Goal: Task Accomplishment & Management: Use online tool/utility

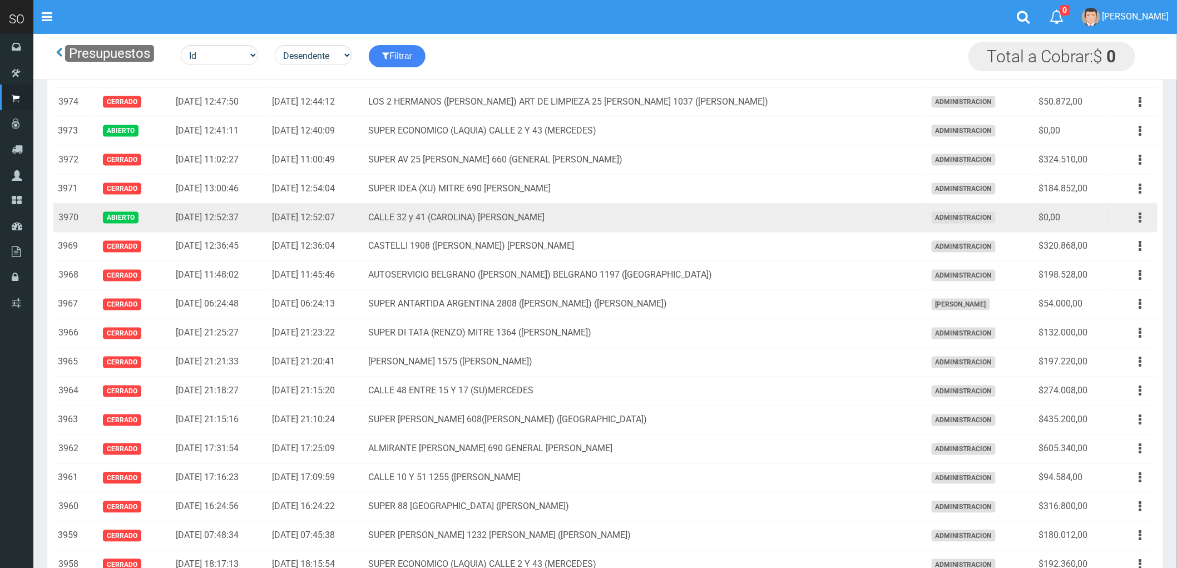
scroll to position [494, 0]
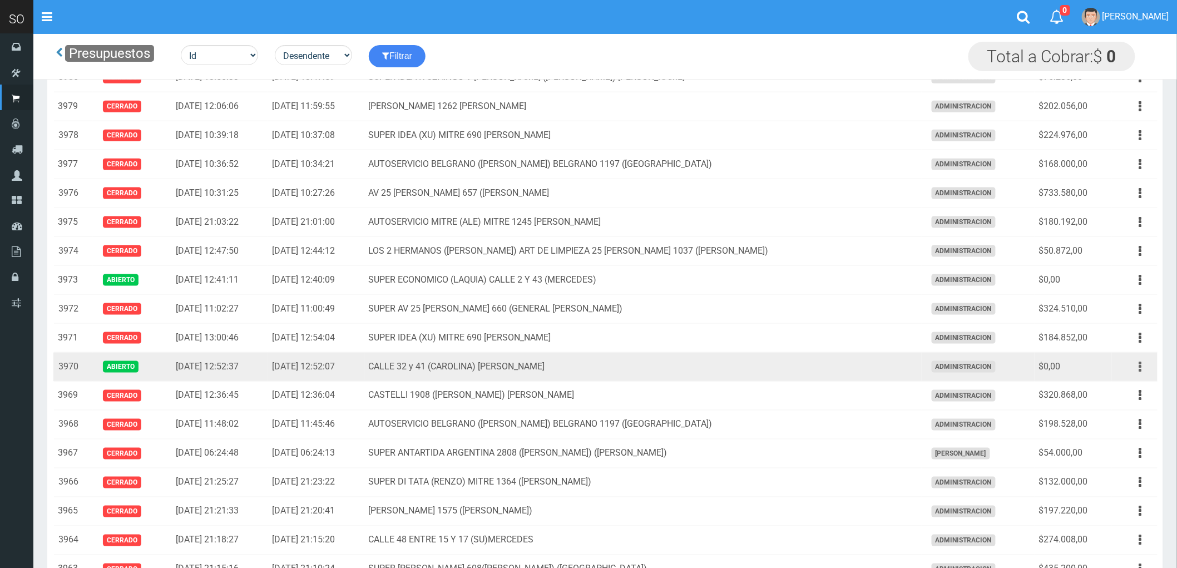
click at [1142, 364] on icon "button" at bounding box center [1140, 366] width 3 height 19
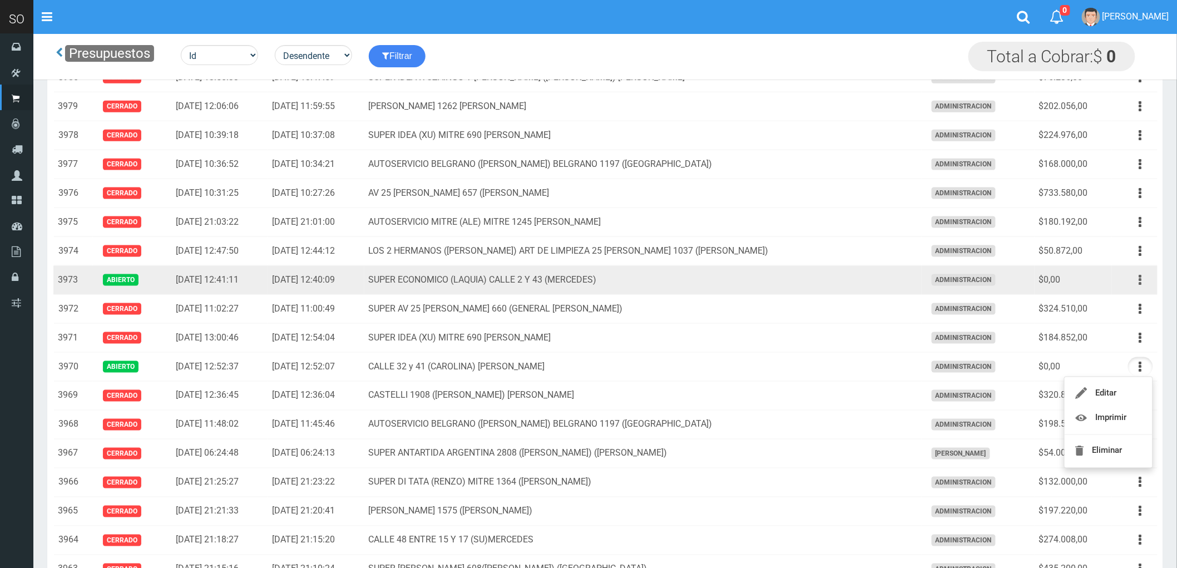
click at [1137, 281] on button "button" at bounding box center [1140, 279] width 25 height 19
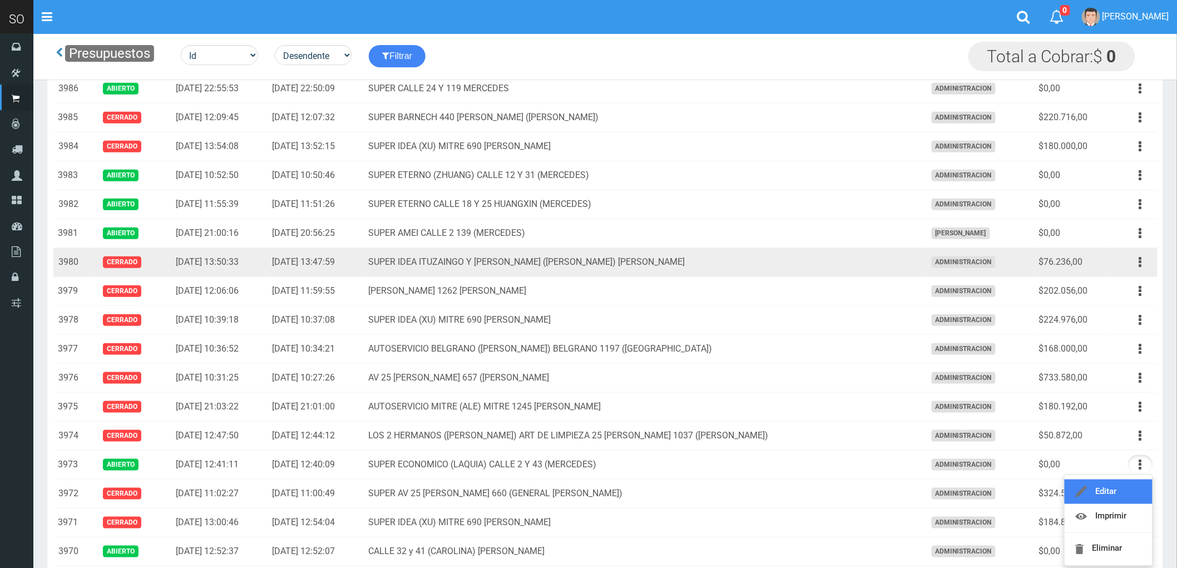
scroll to position [309, 0]
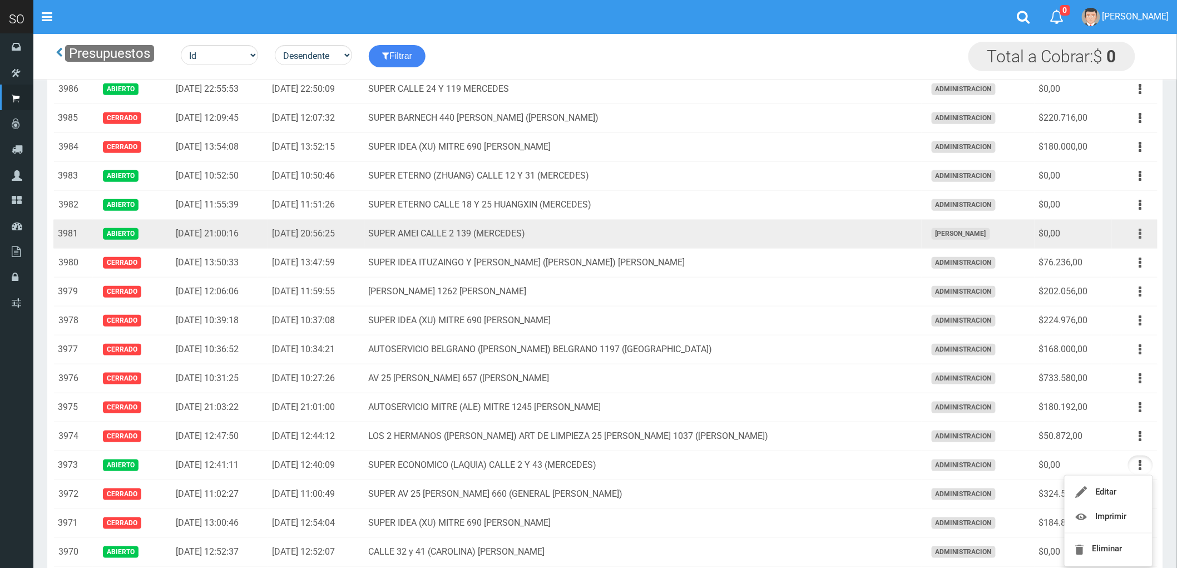
click at [1142, 236] on icon "button" at bounding box center [1140, 233] width 3 height 19
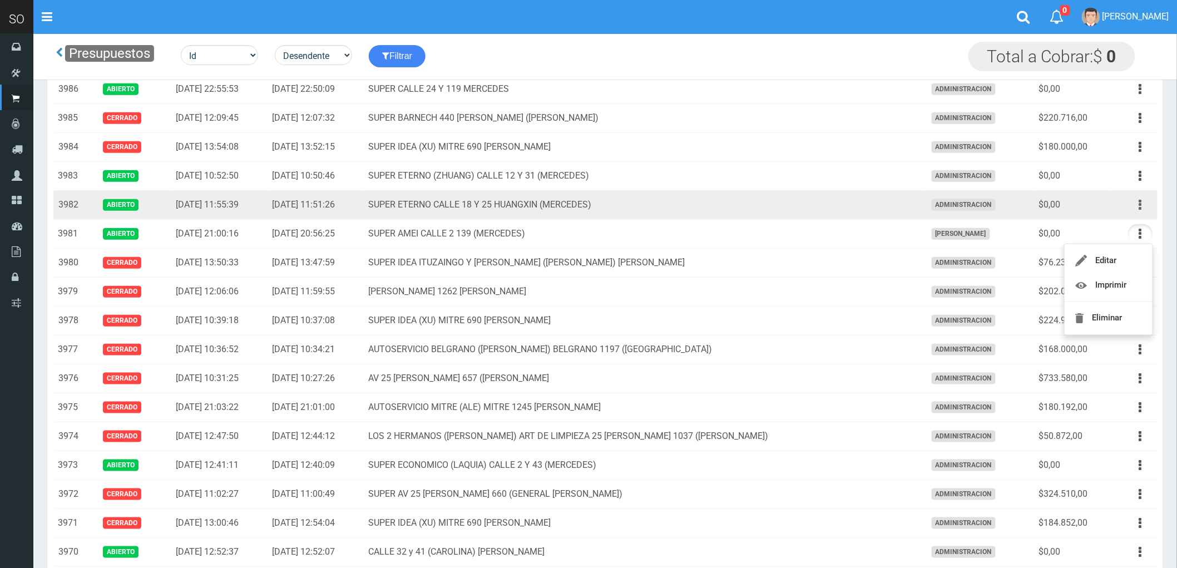
click at [1139, 207] on icon "button" at bounding box center [1140, 204] width 3 height 19
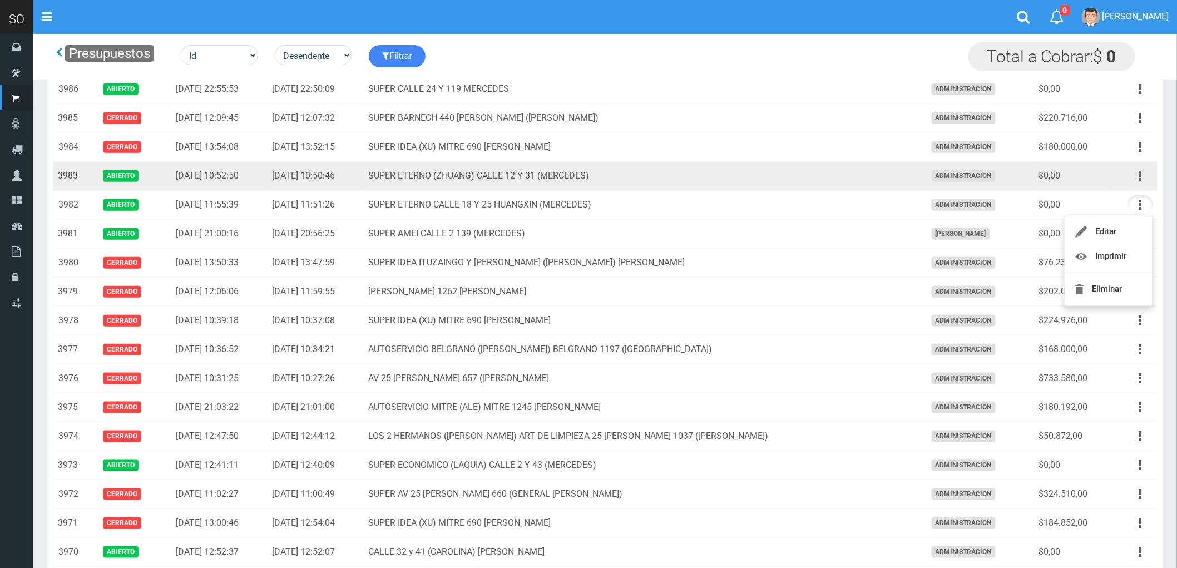
click at [1143, 176] on button "button" at bounding box center [1140, 175] width 25 height 19
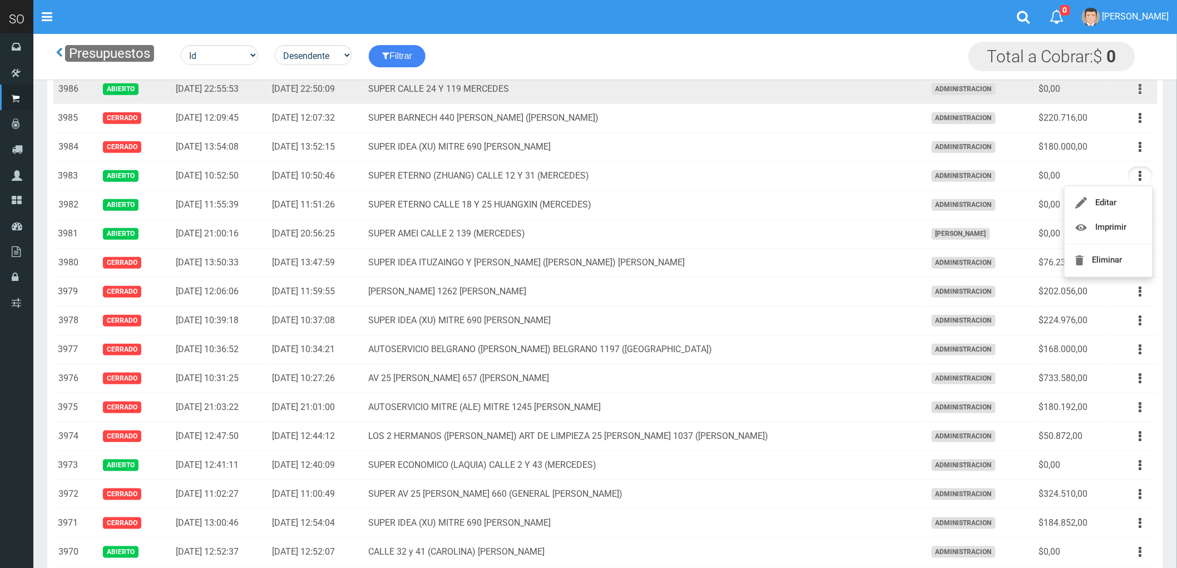
click at [1139, 86] on icon "button" at bounding box center [1140, 89] width 3 height 19
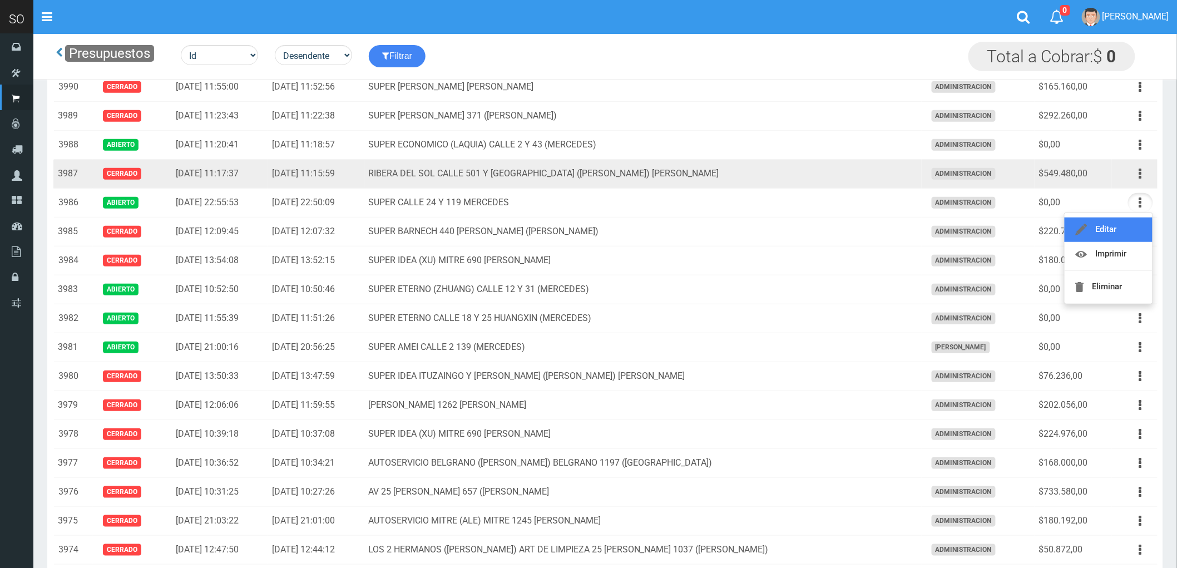
scroll to position [123, 0]
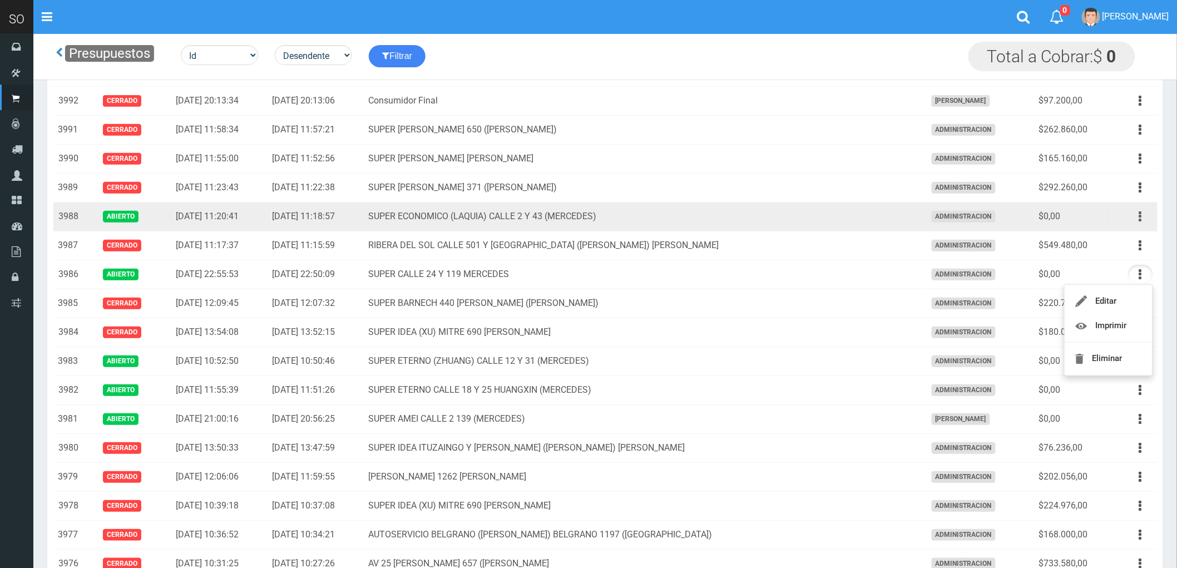
click at [1140, 217] on icon "button" at bounding box center [1140, 216] width 3 height 19
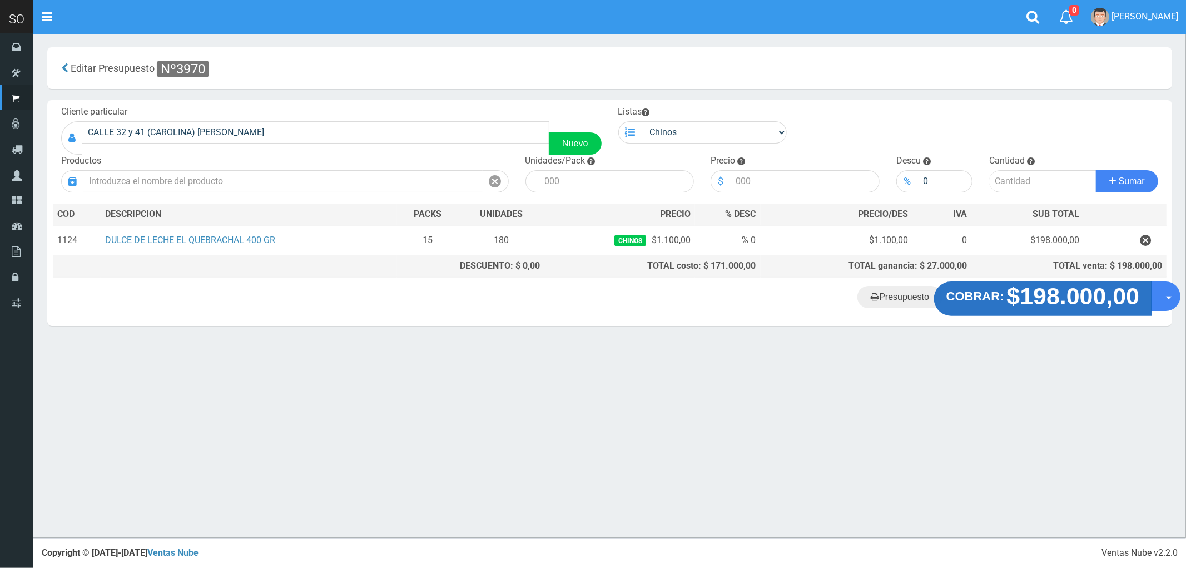
click at [1034, 290] on strong "$198.000,00" at bounding box center [1073, 296] width 133 height 26
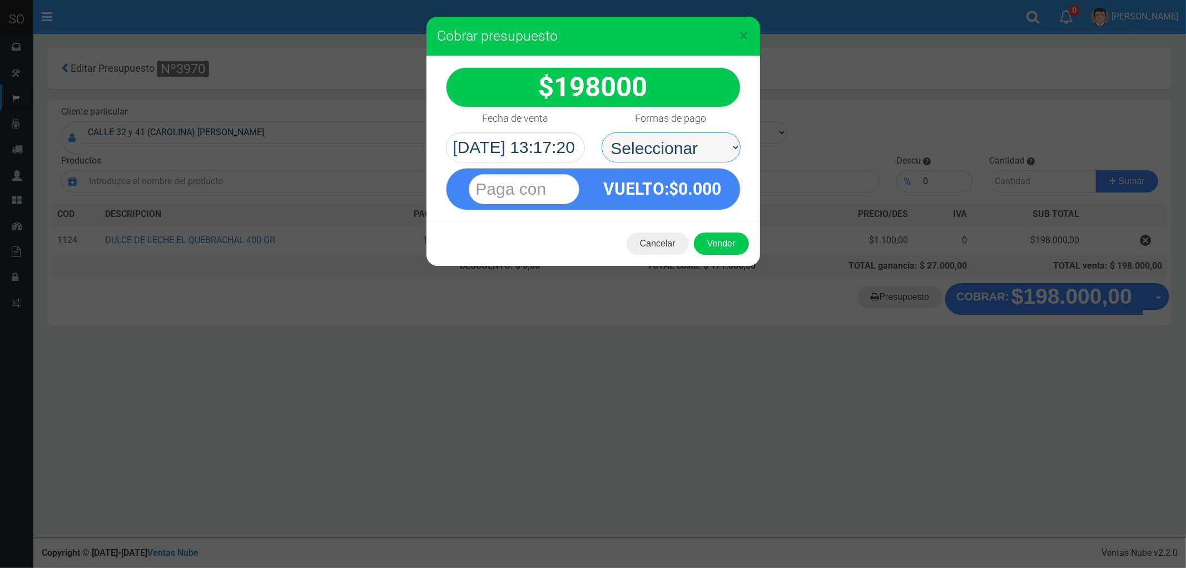
click at [646, 143] on select "Seleccionar Efectivo Tarjeta de Crédito Depósito Débito" at bounding box center [671, 147] width 139 height 30
select select "Efectivo"
click at [602, 132] on select "Seleccionar Efectivo Tarjeta de Crédito Depósito Débito" at bounding box center [671, 147] width 139 height 30
click at [708, 241] on button "Vender" at bounding box center [721, 243] width 55 height 22
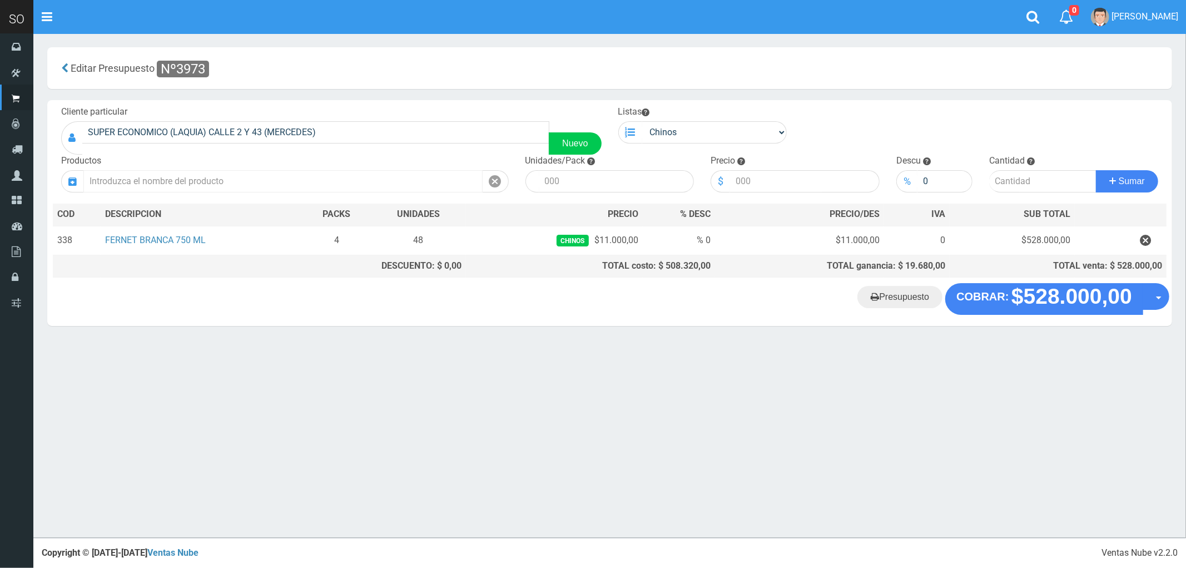
click at [204, 180] on input "text" at bounding box center [282, 181] width 399 height 22
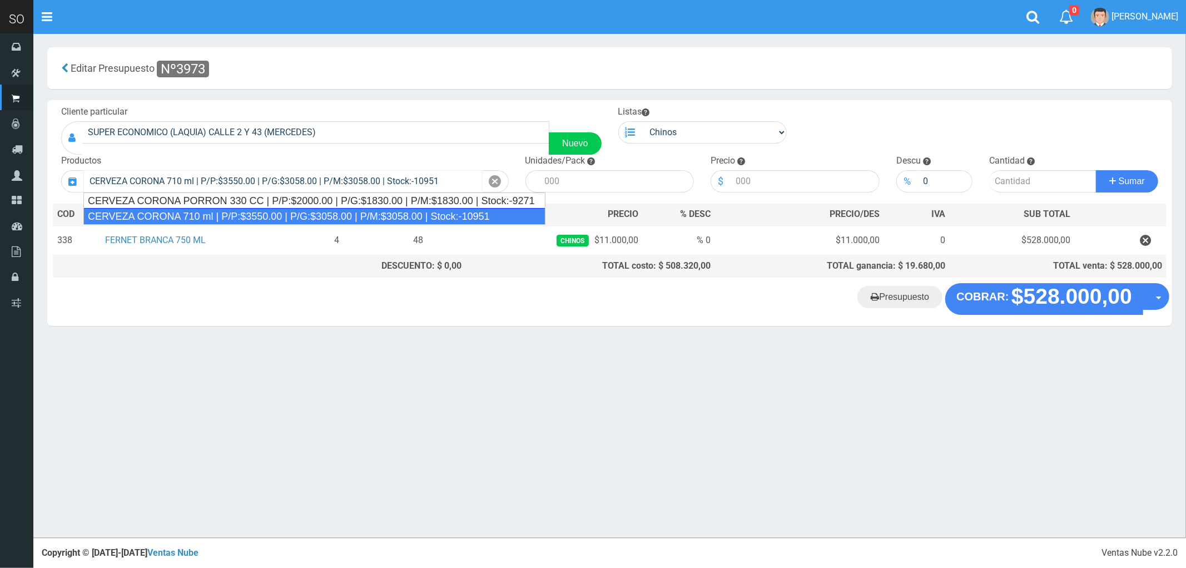
type input "CERVEZA CORONA 710 ml | P/P:$3550.00 | P/G:$3058.00 | P/M:$3058.00 | Stock:-109…"
type input "12"
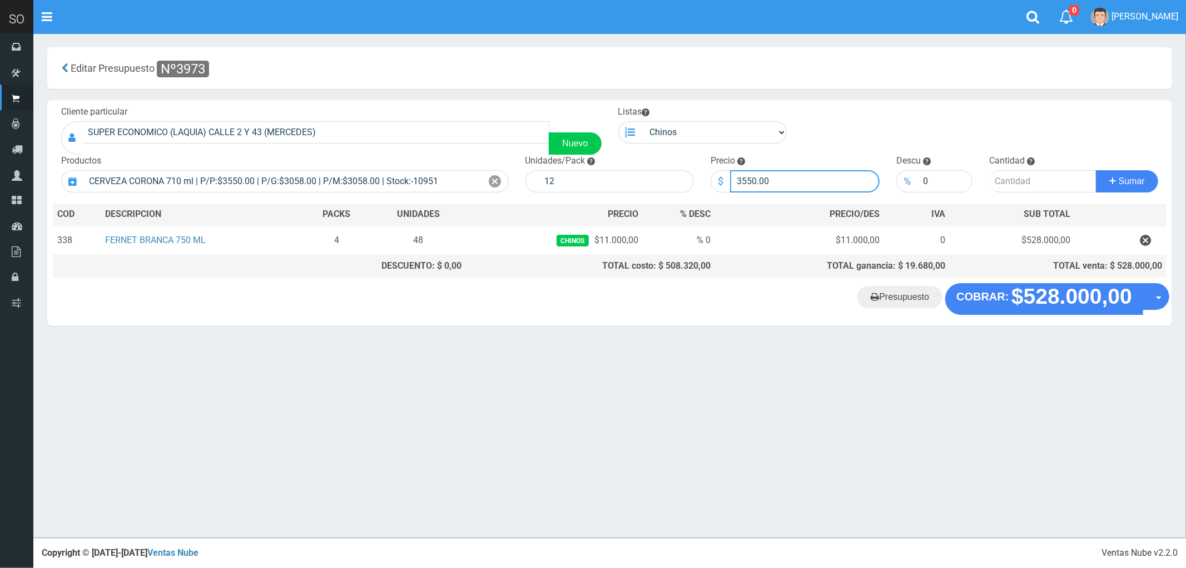
drag, startPoint x: 776, startPoint y: 186, endPoint x: 720, endPoint y: 192, distance: 55.9
click at [720, 192] on div "Cliente particular SUPER ECONOMICO (LAQUIA) CALLE 2 Y 43 (MERCEDES) Nuevo Lista…" at bounding box center [609, 191] width 1125 height 183
click at [1015, 180] on input "number" at bounding box center [1042, 181] width 107 height 22
drag, startPoint x: 754, startPoint y: 176, endPoint x: 716, endPoint y: 185, distance: 38.4
click at [716, 185] on div "$ 3300" at bounding box center [795, 181] width 169 height 22
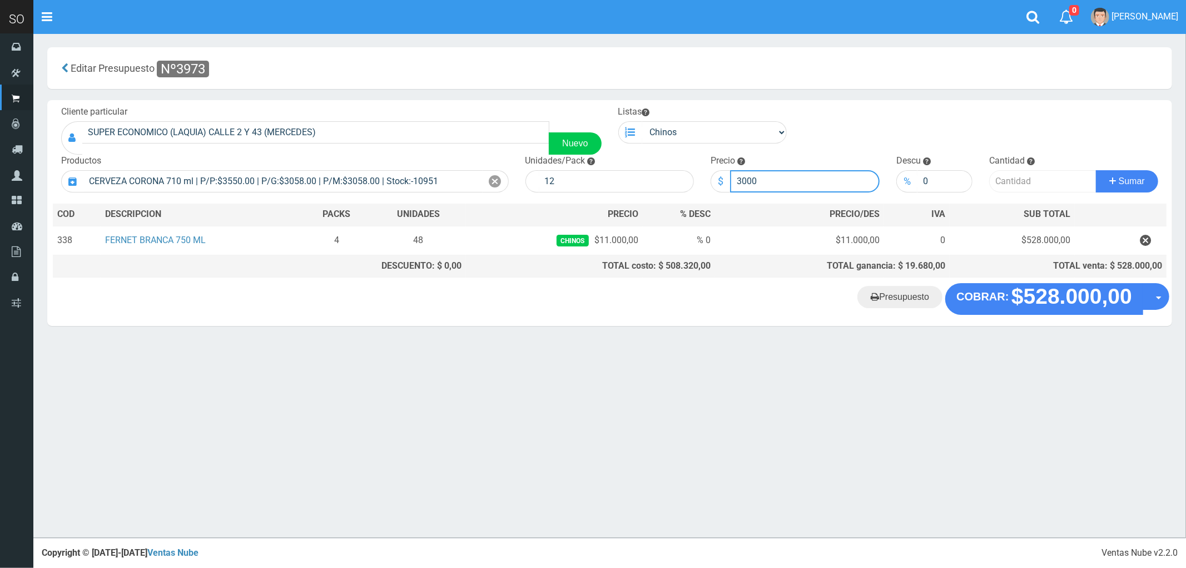
type input "3000"
click at [1015, 182] on input "number" at bounding box center [1042, 181] width 107 height 22
type input "2"
click at [1096, 170] on button "Sumar" at bounding box center [1127, 181] width 62 height 22
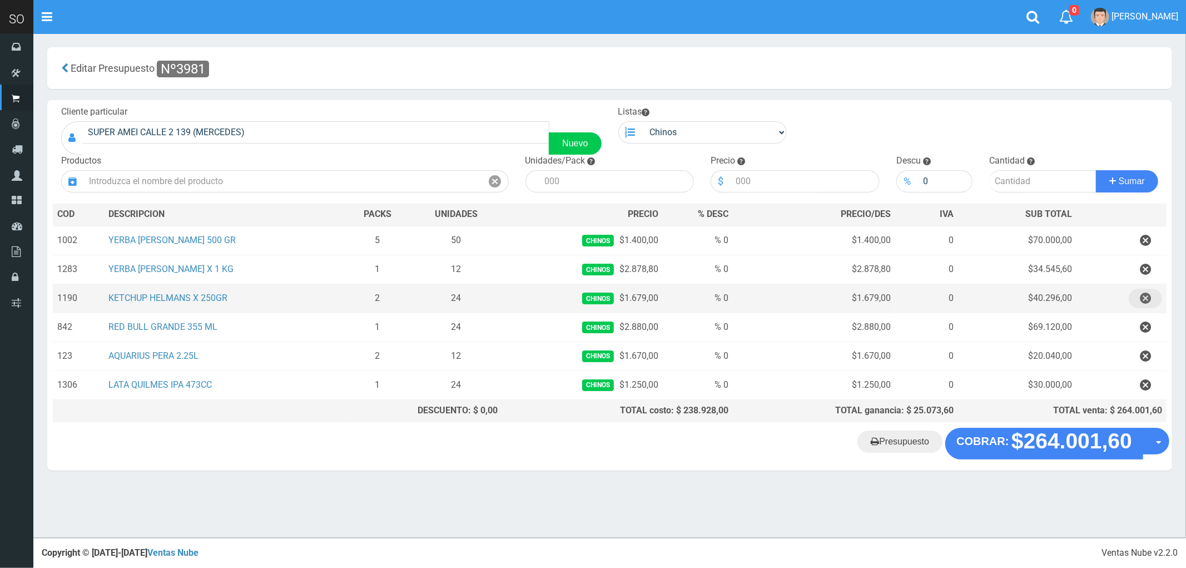
click at [1142, 298] on icon "button" at bounding box center [1145, 298] width 11 height 19
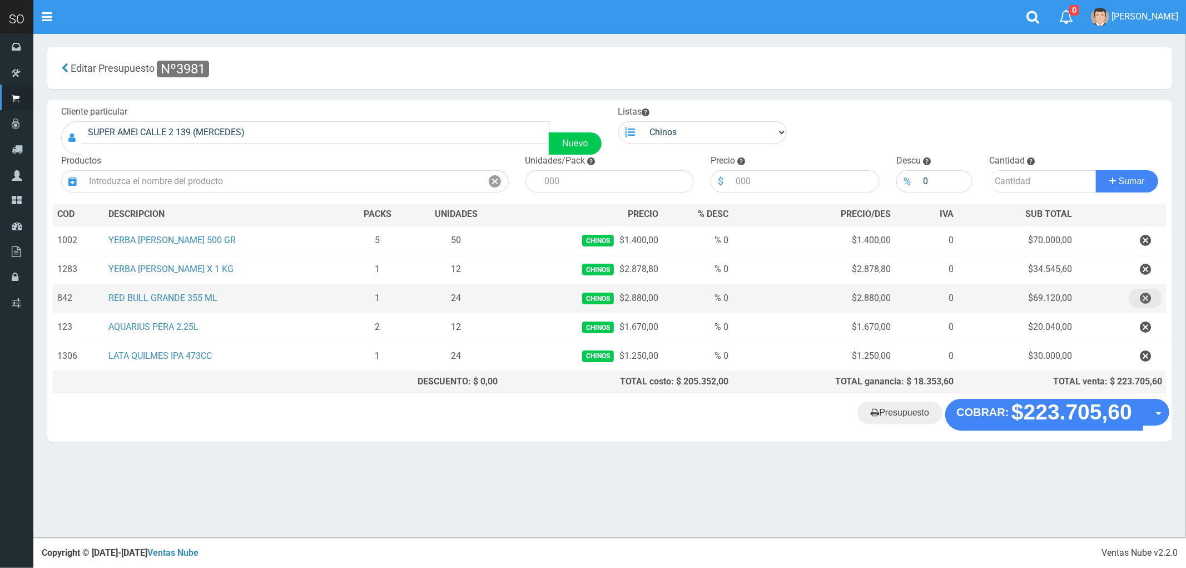
click at [1142, 298] on icon "button" at bounding box center [1145, 298] width 11 height 19
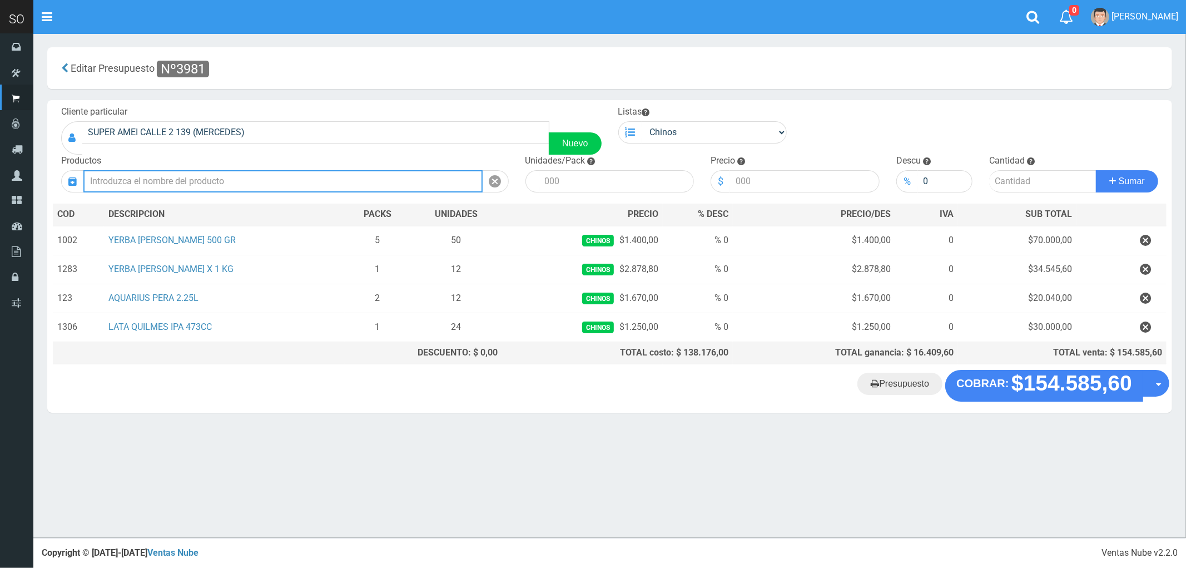
click at [171, 190] on input "text" at bounding box center [282, 181] width 399 height 22
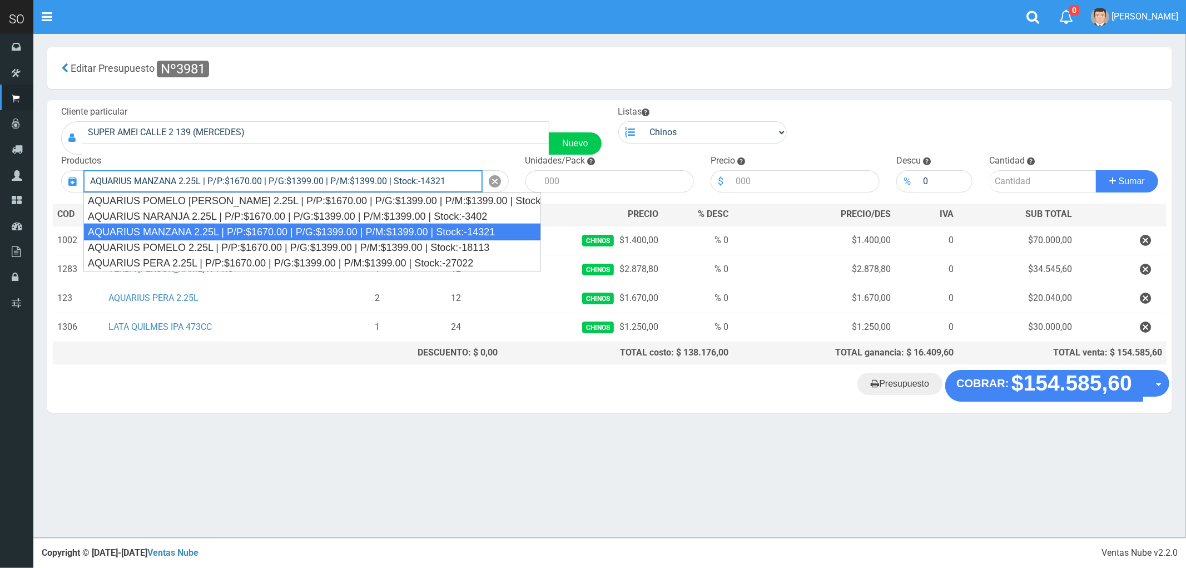
type input "AQUARIUS MANZANA 2.25L | P/P:$1670.00 | P/G:$1399.00 | P/M:$1399.00 | Stock:-14…"
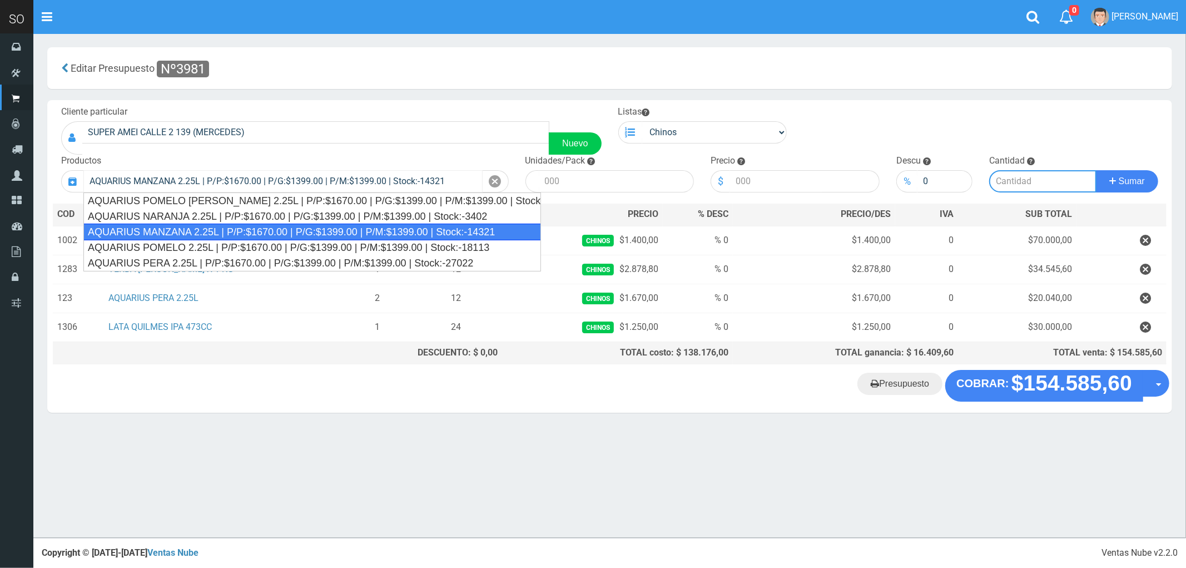
type input "6"
type input "1670.00"
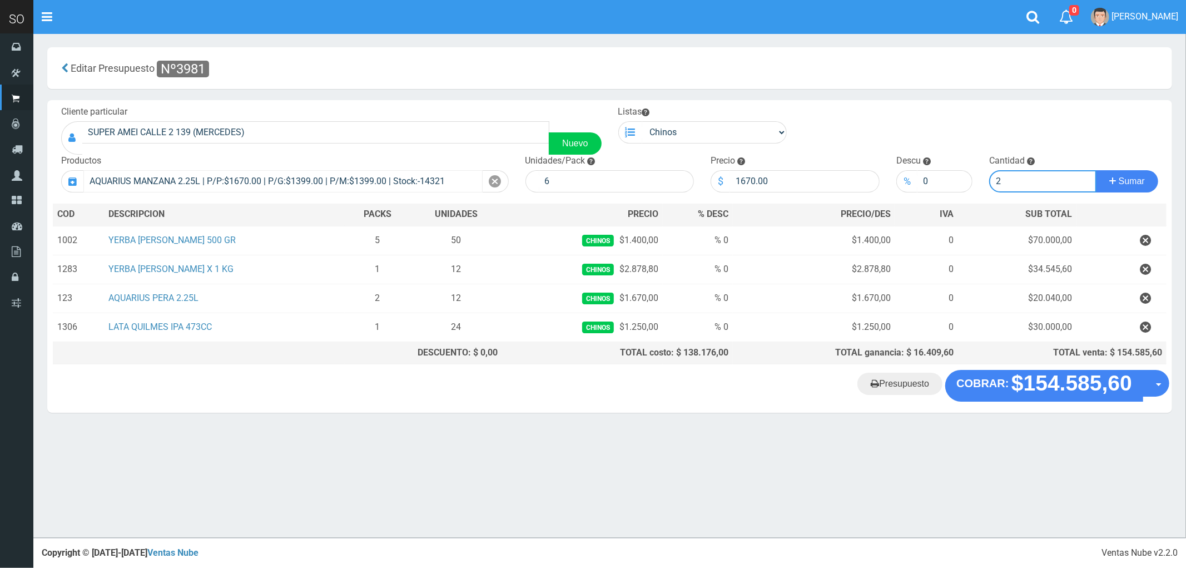
type input "2"
click at [1096, 170] on button "Sumar" at bounding box center [1127, 181] width 62 height 22
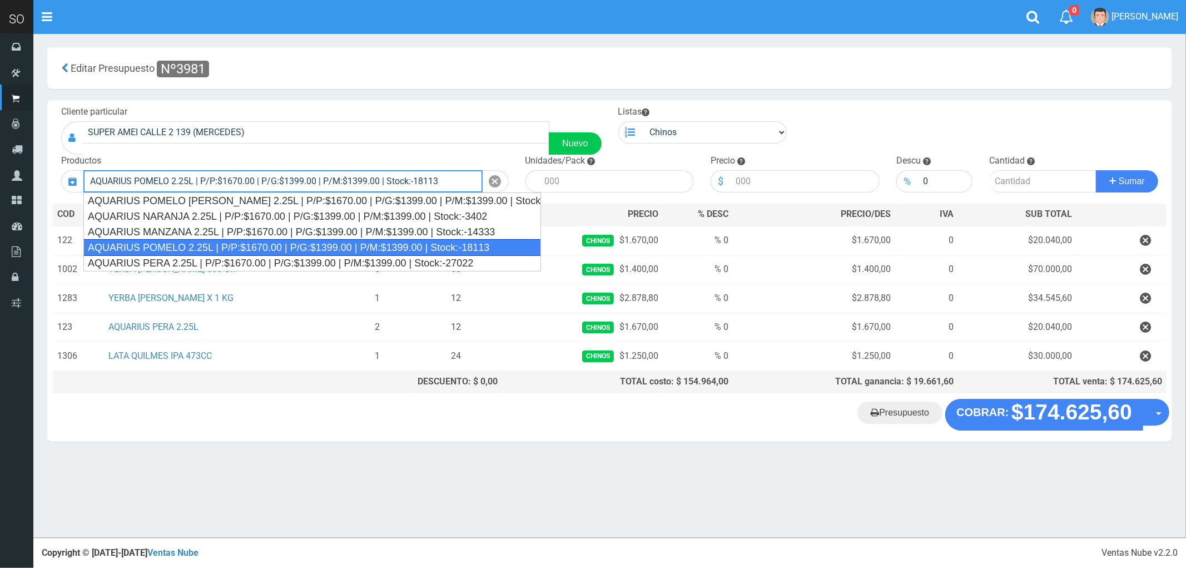
type input "AQUARIUS POMELO 2.25L | P/P:$1670.00 | P/G:$1399.00 | P/M:$1399.00 | Stock:-181…"
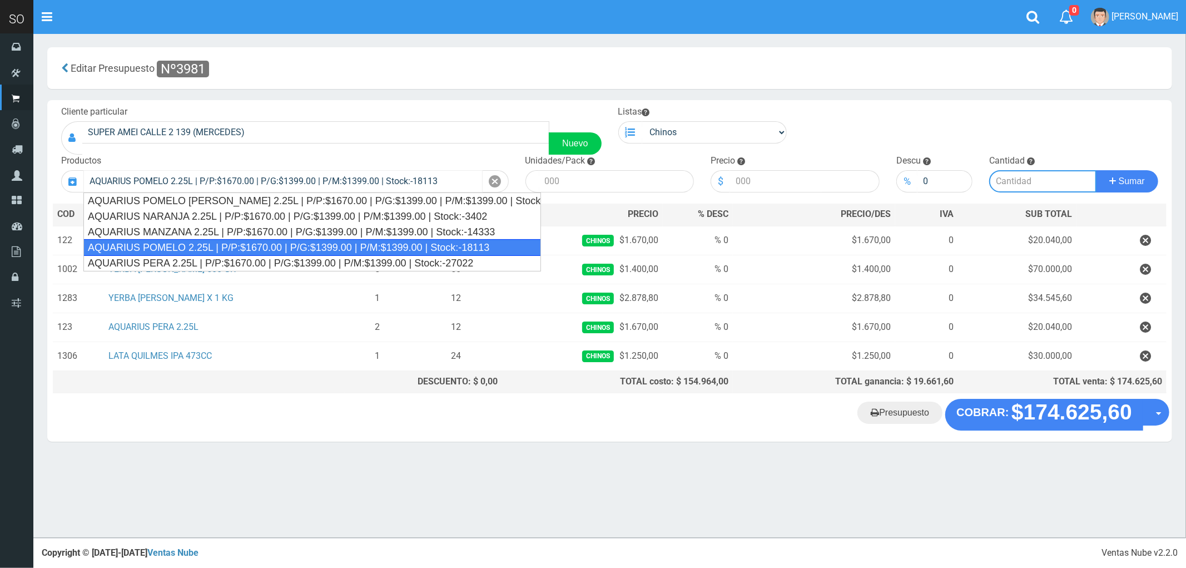
type input "6"
type input "1670.00"
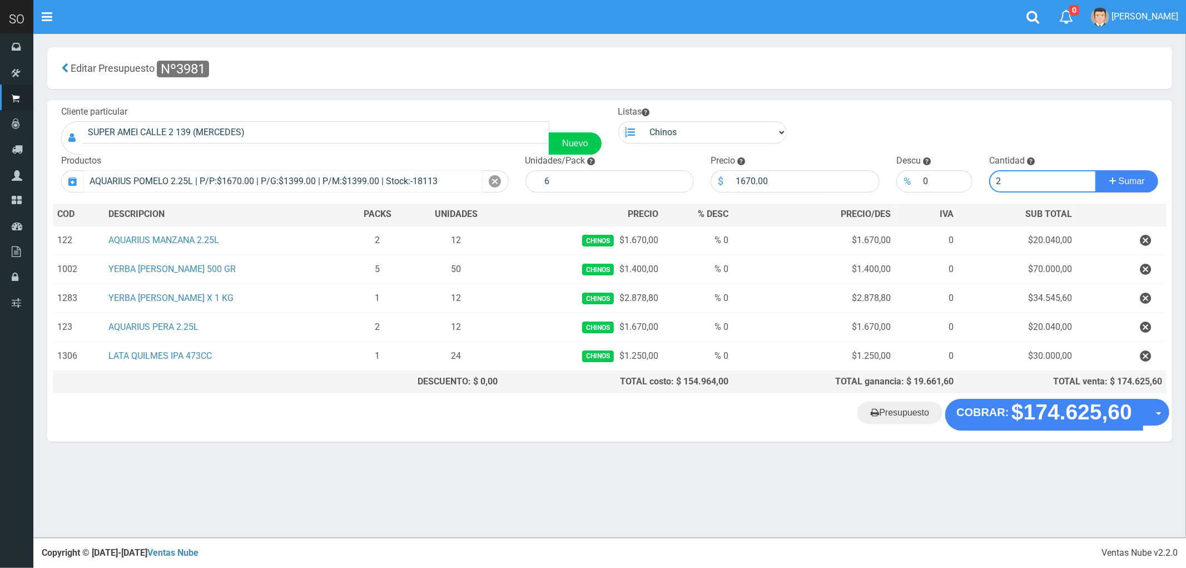
type input "2"
click at [1096, 170] on button "Sumar" at bounding box center [1127, 181] width 62 height 22
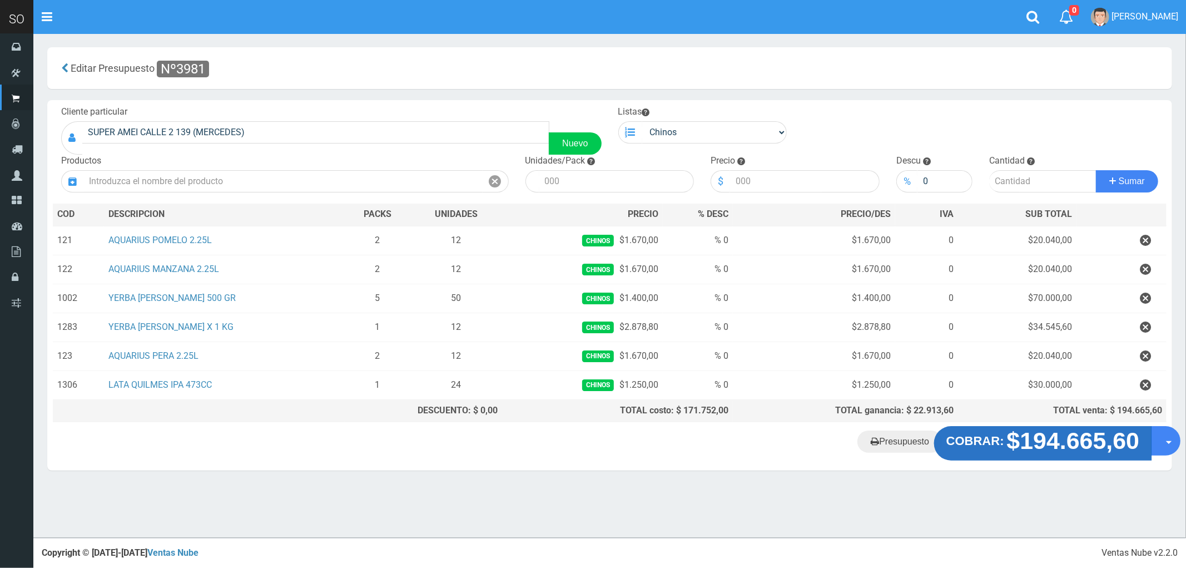
click at [1035, 443] on strong "$194.665,60" at bounding box center [1073, 441] width 133 height 26
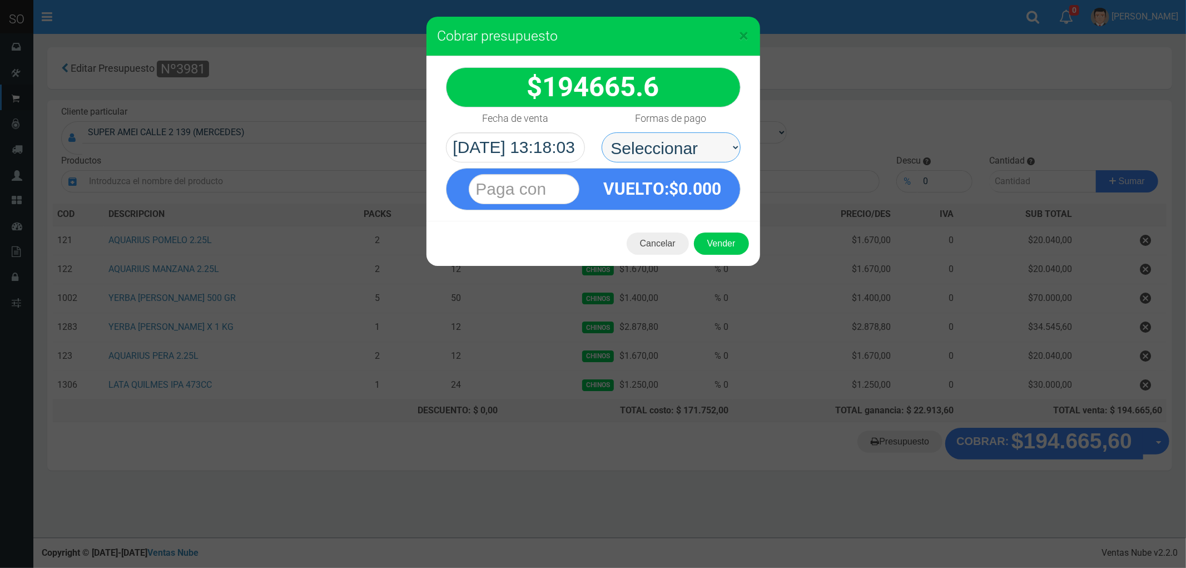
drag, startPoint x: 655, startPoint y: 140, endPoint x: 653, endPoint y: 159, distance: 19.0
click at [655, 140] on select "Seleccionar Efectivo Tarjeta de Crédito Depósito Débito" at bounding box center [671, 147] width 139 height 30
select select "Efectivo"
click at [602, 132] on select "Seleccionar Efectivo Tarjeta de Crédito Depósito Débito" at bounding box center [671, 147] width 139 height 30
click at [722, 244] on button "Vender" at bounding box center [721, 243] width 55 height 22
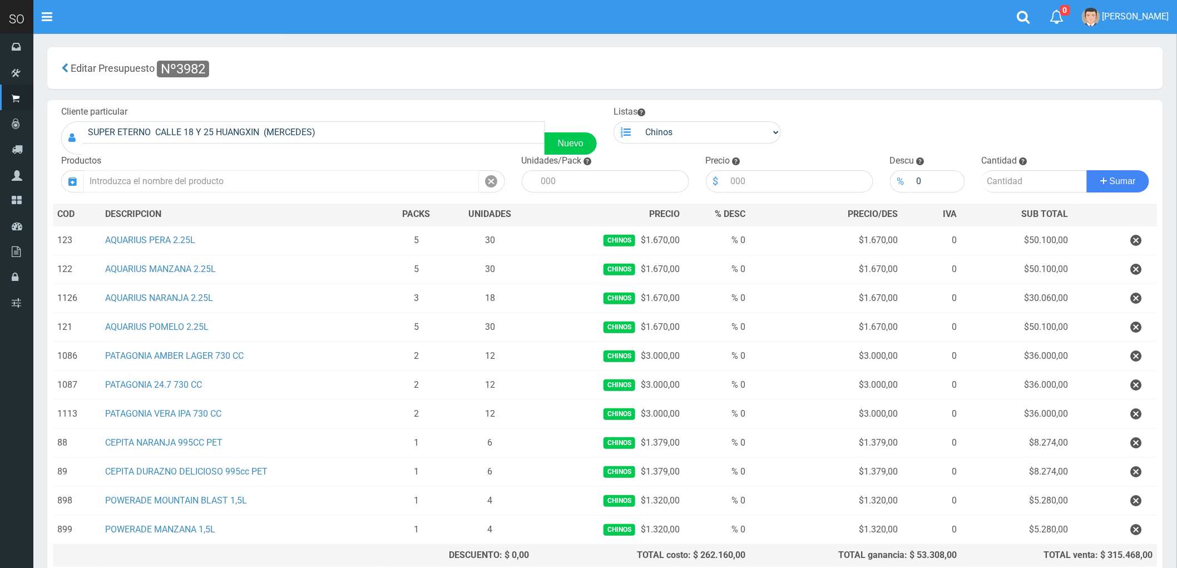
click at [139, 190] on input "text" at bounding box center [280, 181] width 395 height 22
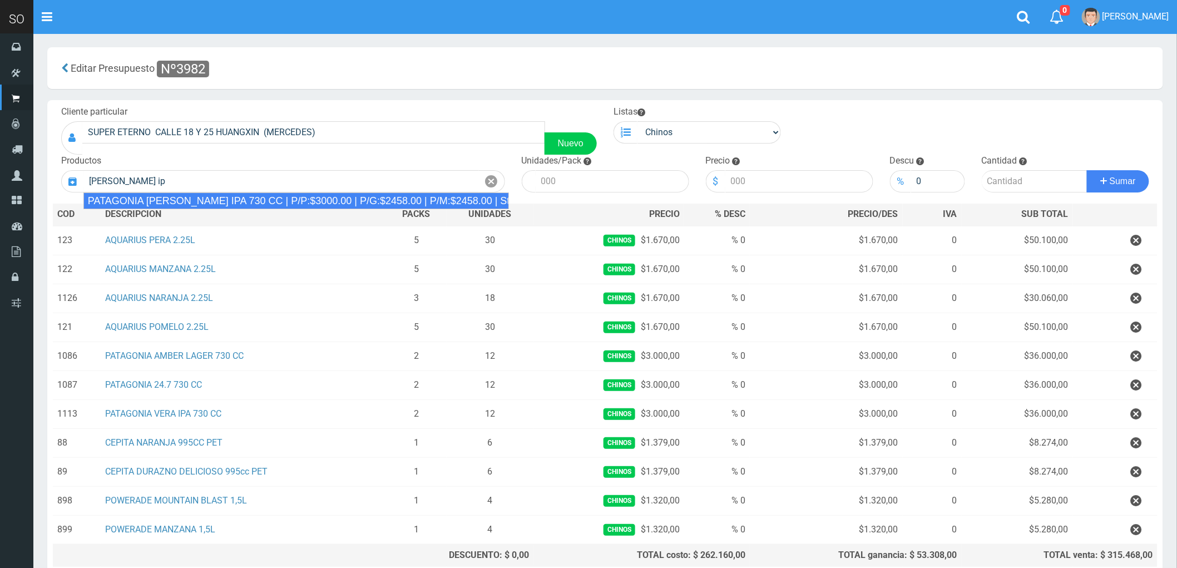
click at [163, 202] on div "PATAGONIA VERA IPA 730 CC | P/P:$3000.00 | P/G:$2458.00 | P/M:$2458.00 | Stock:…" at bounding box center [296, 200] width 426 height 17
type input "PATAGONIA VERA IPA 730 CC | P/P:$3000.00 | P/G:$2458.00 | P/M:$2458.00 | Stock:…"
type input "6"
type input "3000.00"
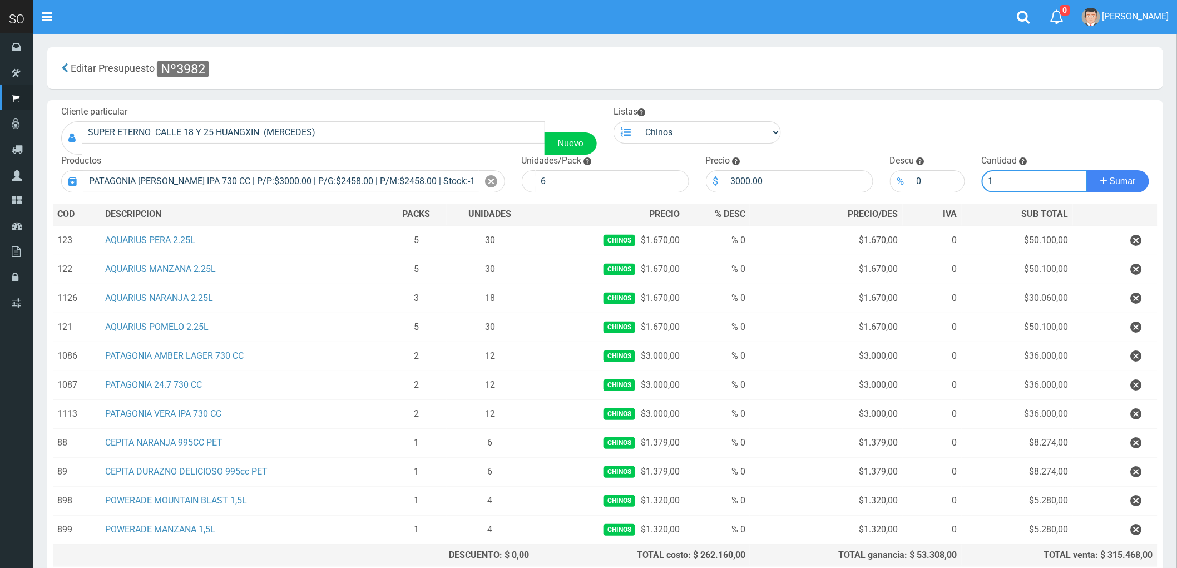
type input "1"
click at [1087, 170] on button "Sumar" at bounding box center [1118, 181] width 62 height 22
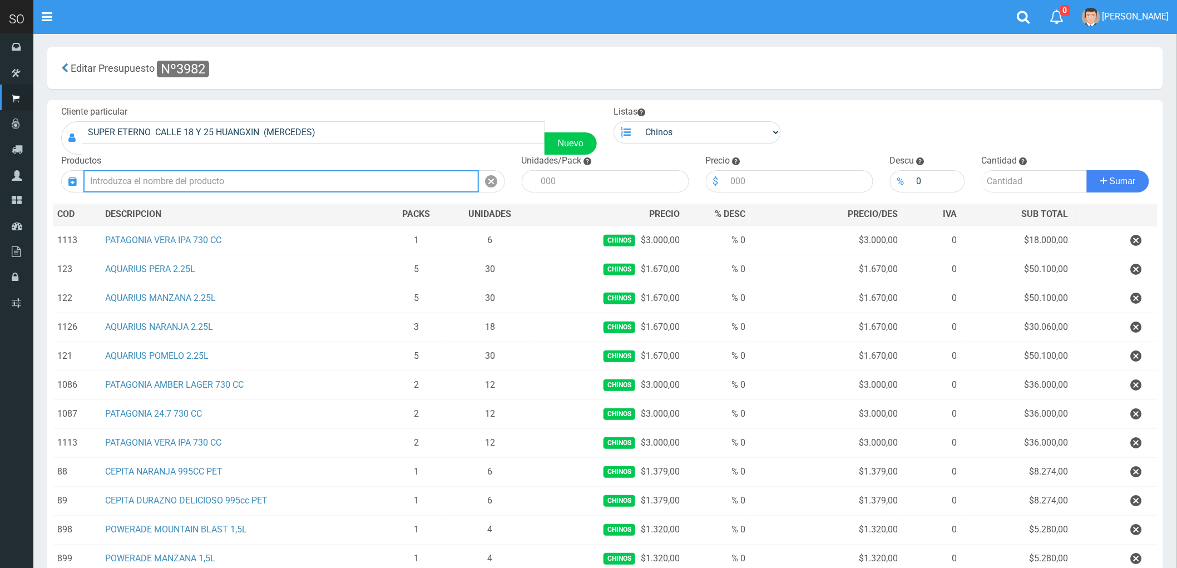
click at [145, 181] on input "text" at bounding box center [280, 181] width 395 height 22
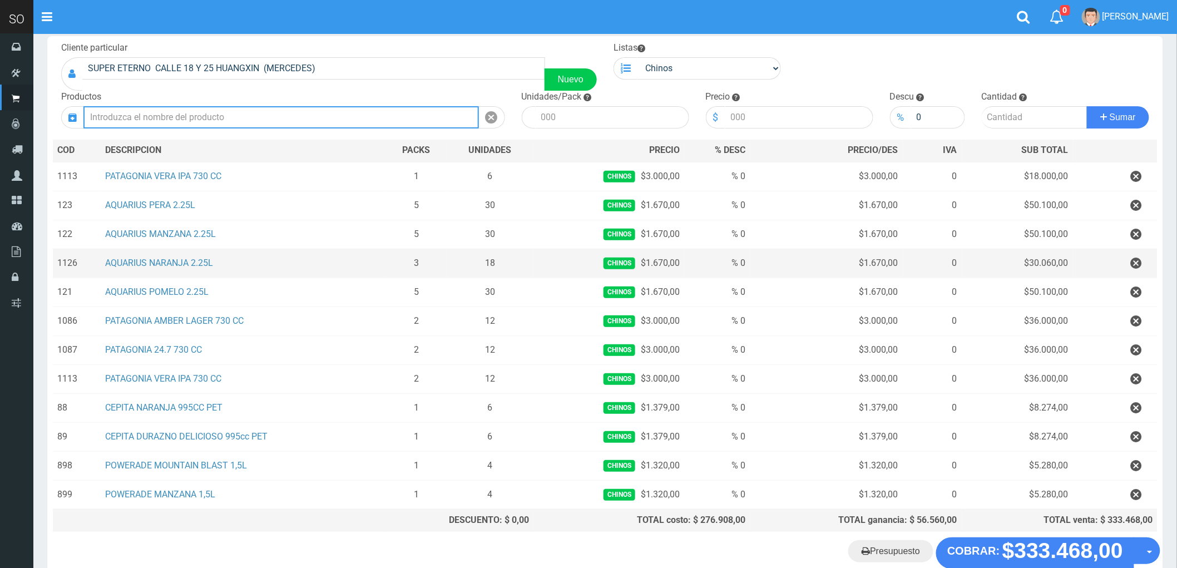
scroll to position [133, 0]
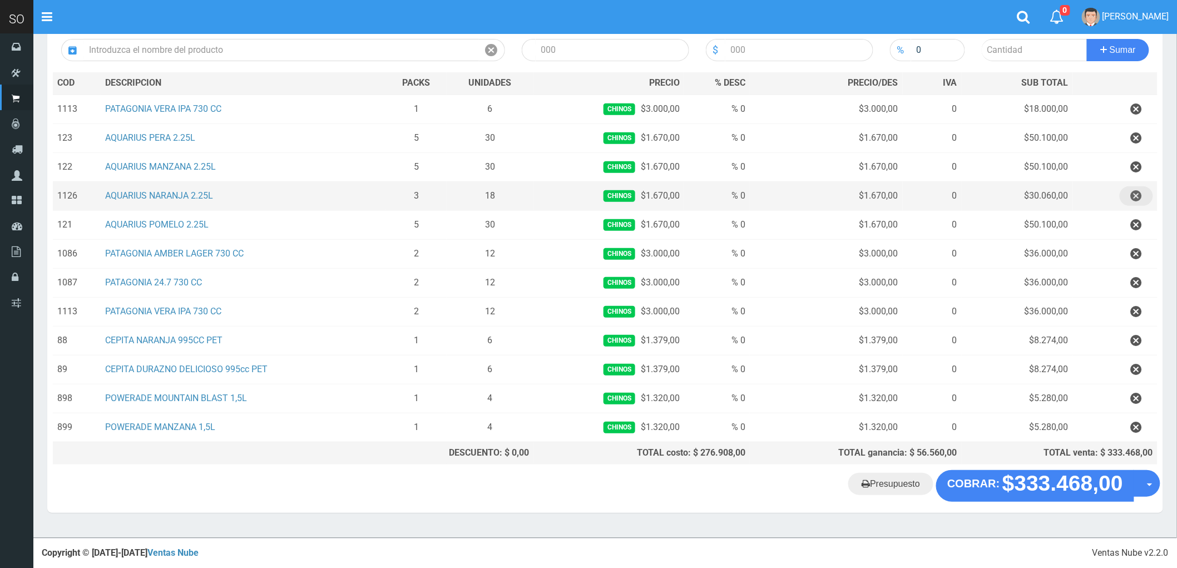
click at [1133, 191] on icon "button" at bounding box center [1136, 195] width 11 height 19
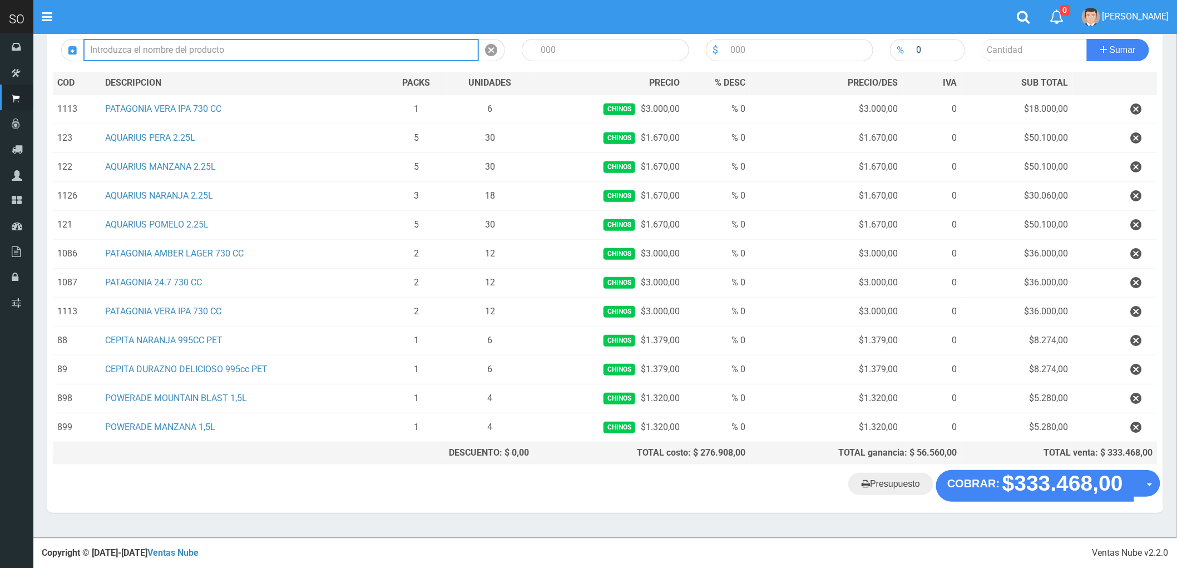
scroll to position [104, 0]
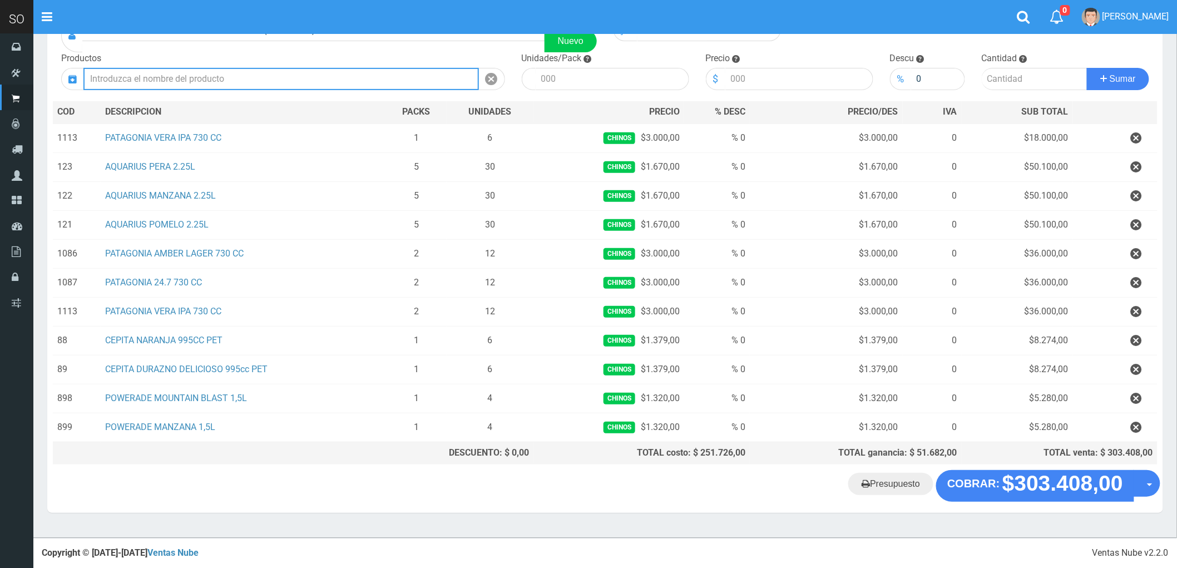
click at [137, 78] on input "text" at bounding box center [280, 79] width 395 height 22
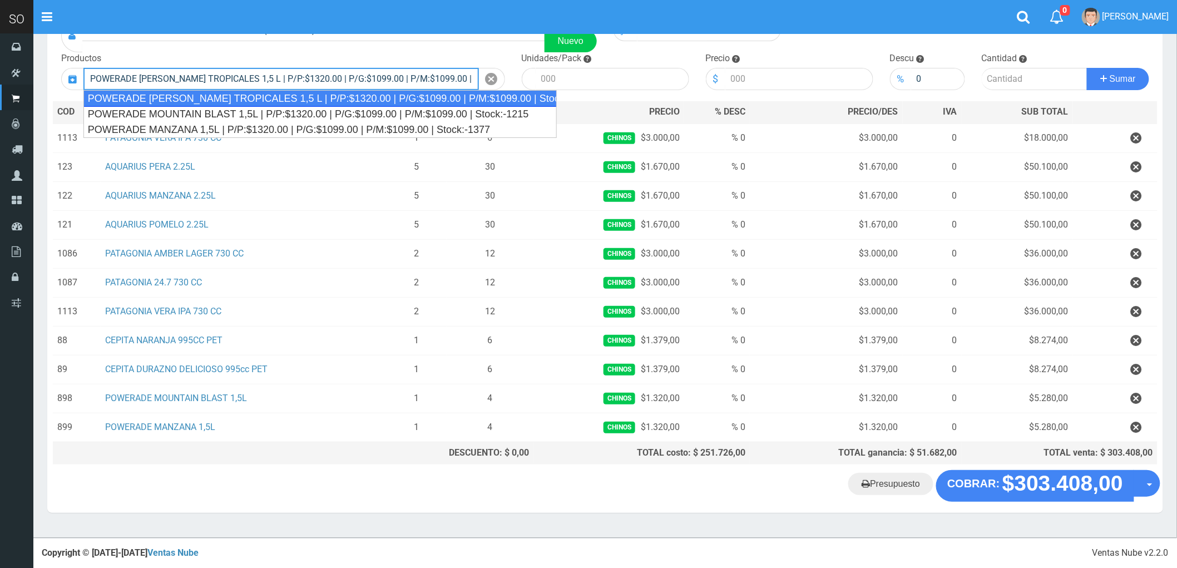
type input "POWERADE FRUTOS TROPICALES 1,5 L | P/P:$1320.00 | P/G:$1099.00 | P/M:$1099.00 |…"
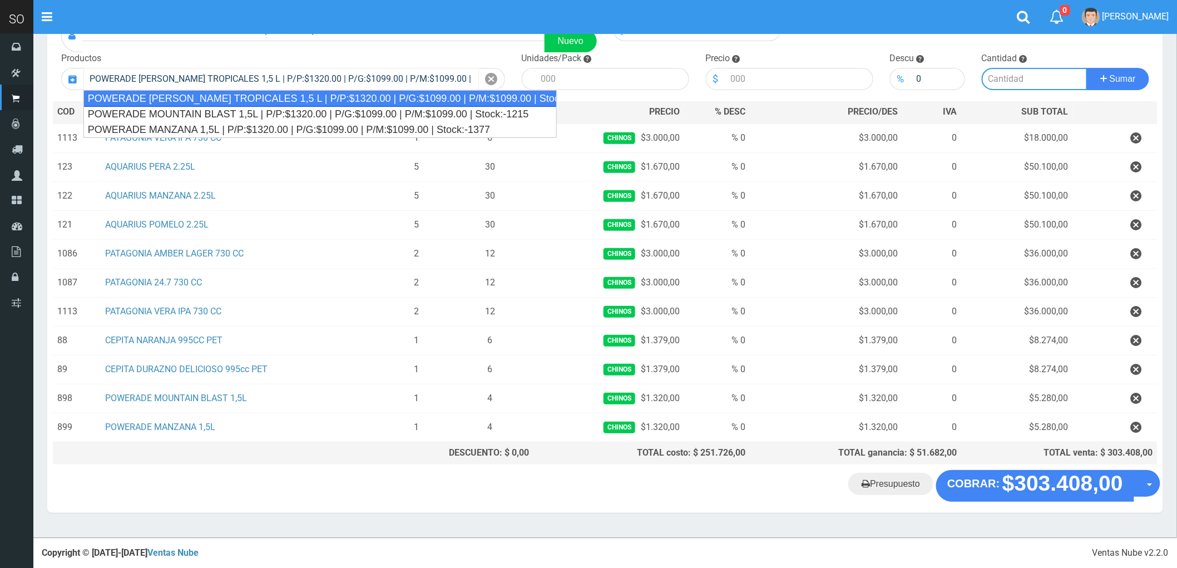
type input "4"
type input "1320.00"
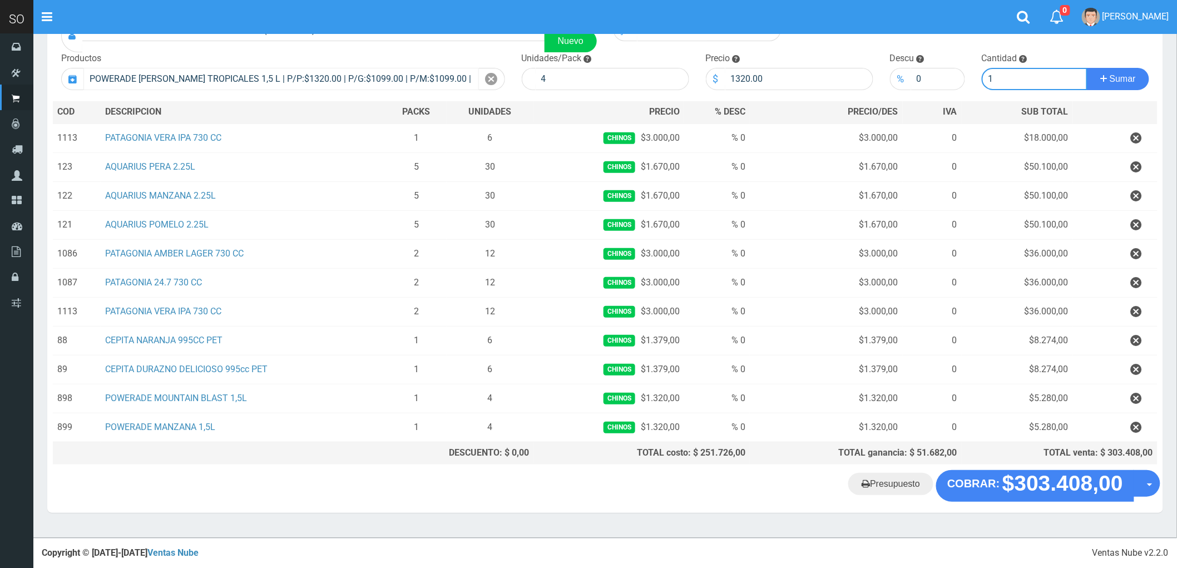
type input "1"
click at [1087, 68] on button "Sumar" at bounding box center [1118, 79] width 62 height 22
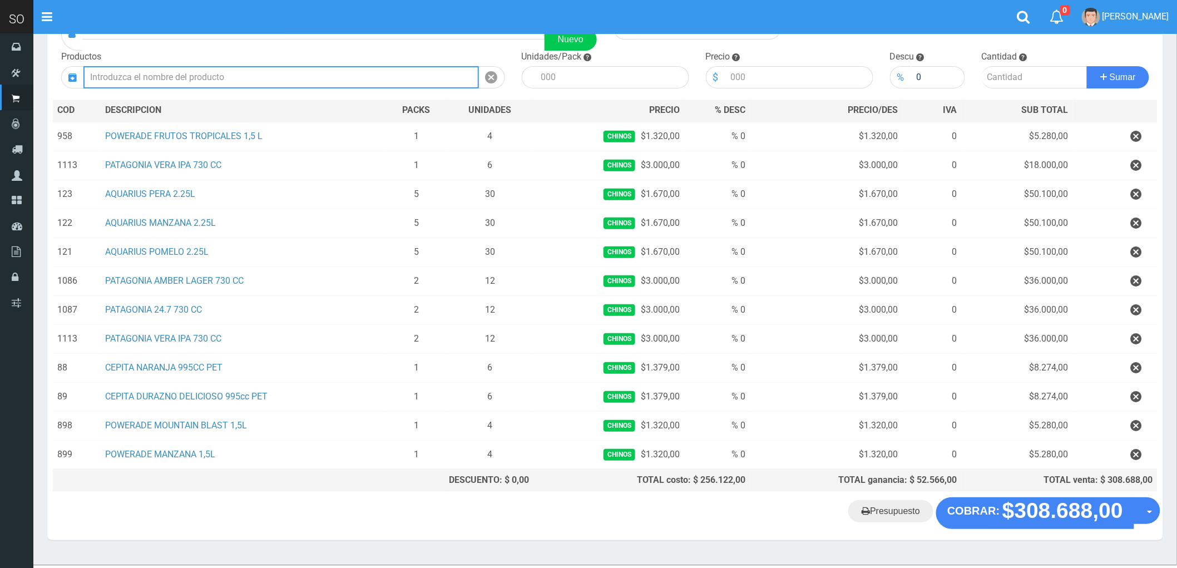
click at [157, 75] on input "text" at bounding box center [280, 77] width 395 height 22
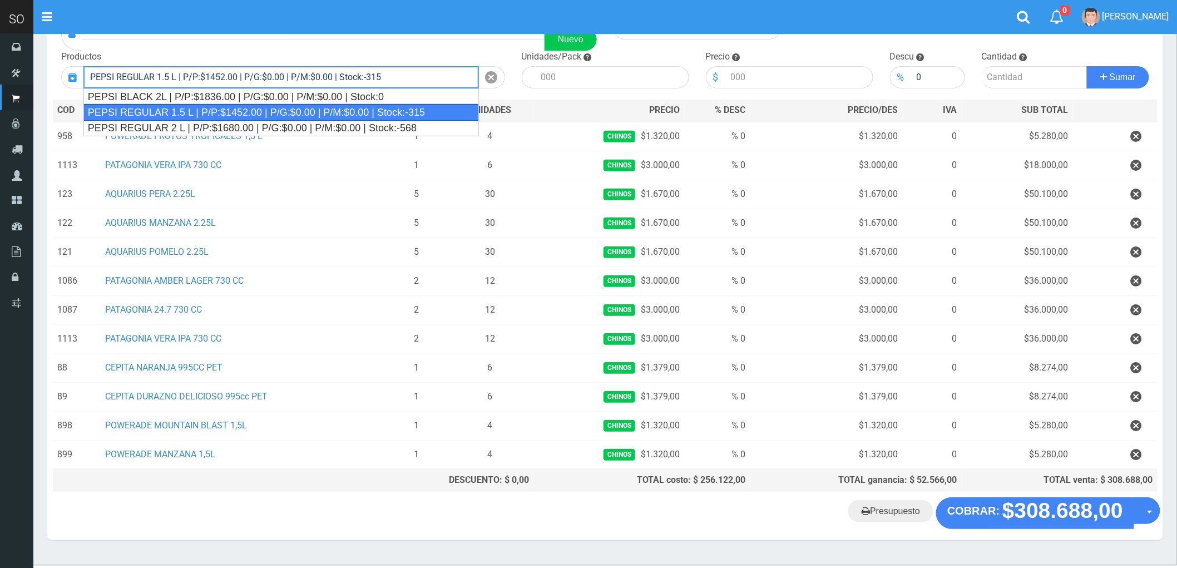
type input "PEPSI REGULAR 1.5 L | P/P:$1452.00 | P/G:$0.00 | P/M:$0.00 | Stock:-315"
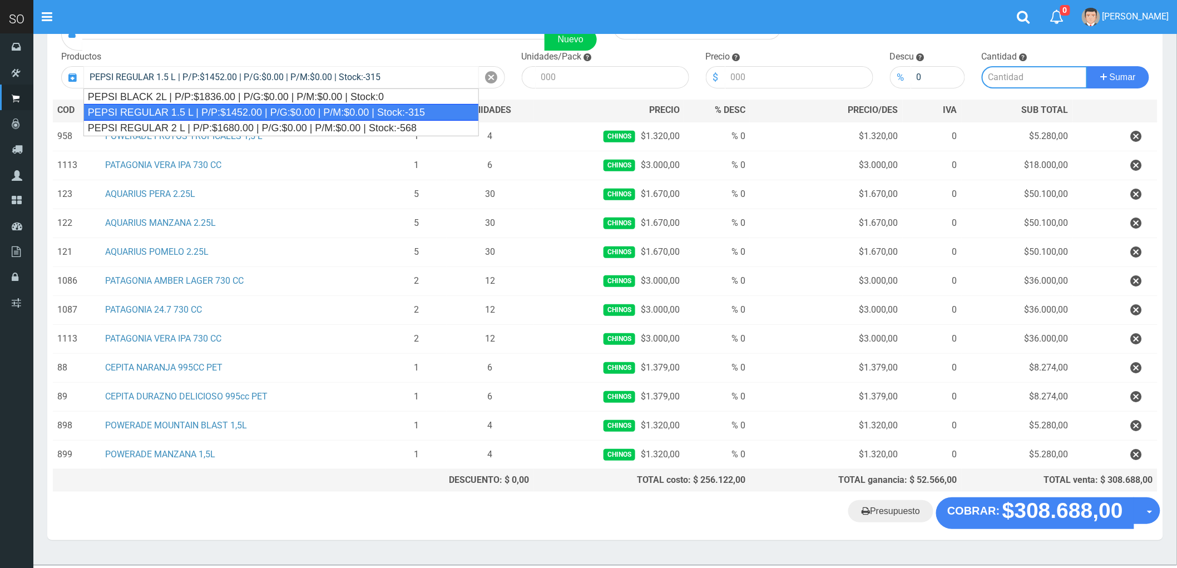
type input "6"
type input "1452.00"
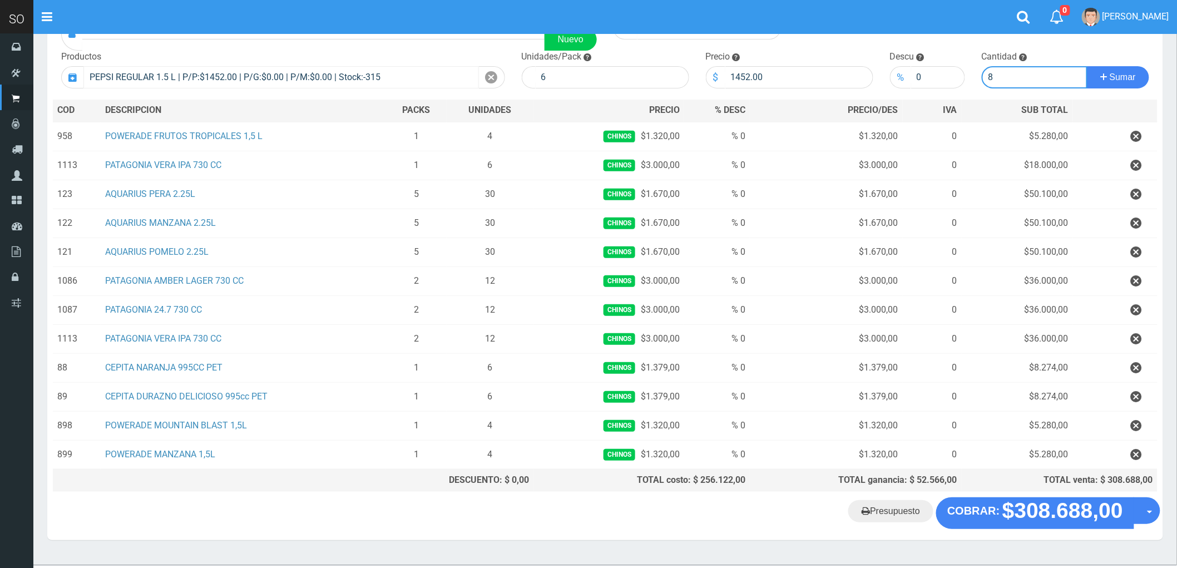
type input "8"
click at [1087, 66] on button "Sumar" at bounding box center [1118, 77] width 62 height 22
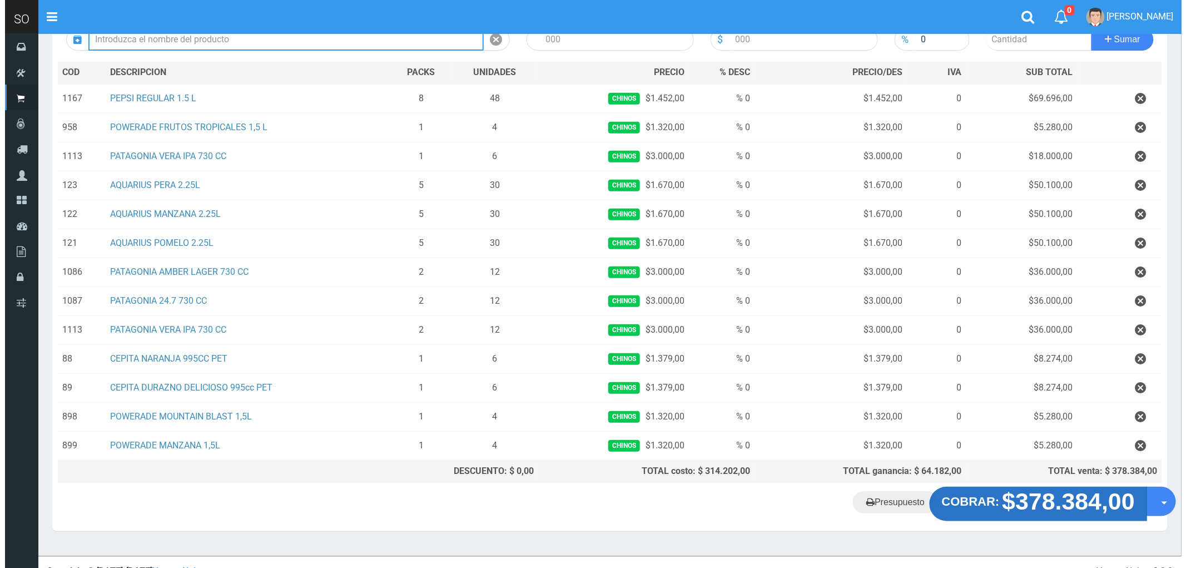
scroll to position [162, 0]
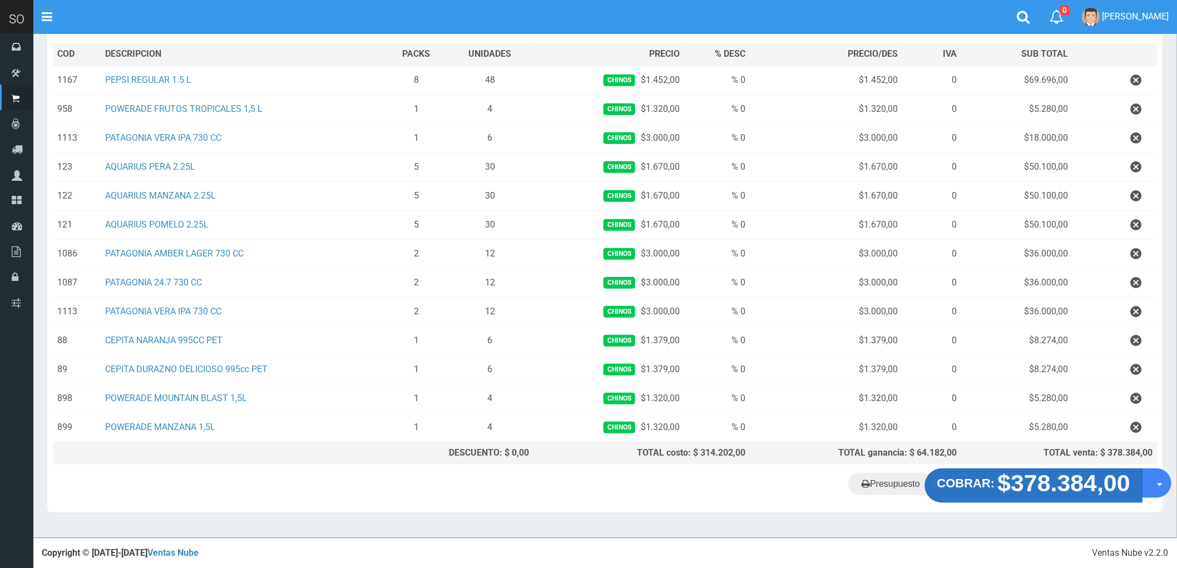
click at [1043, 482] on strong "$378.384,00" at bounding box center [1064, 483] width 133 height 26
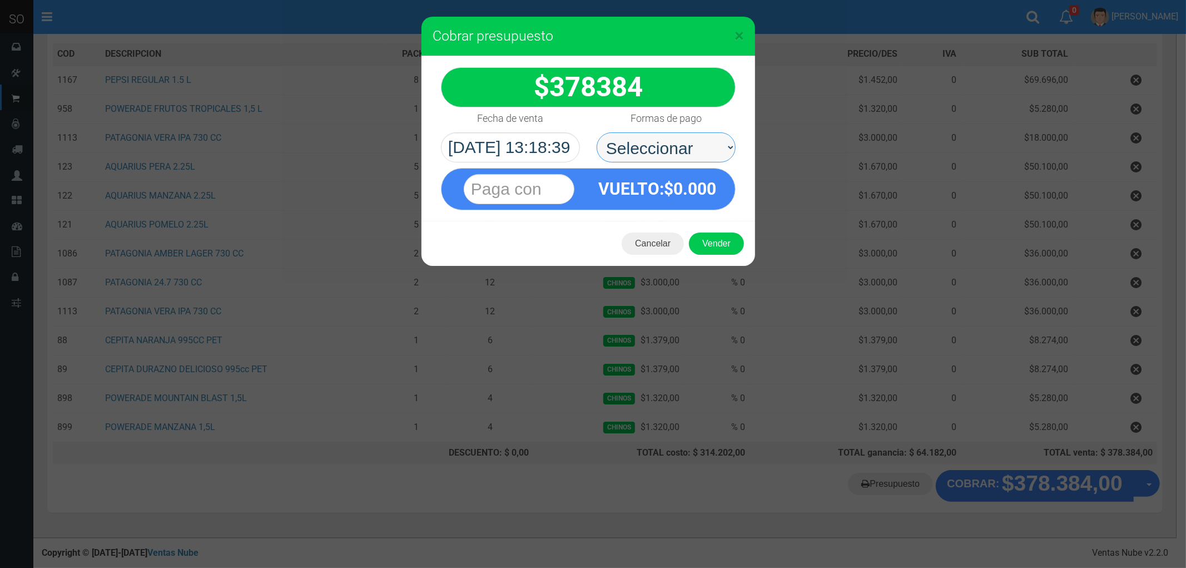
click at [636, 136] on select "Seleccionar Efectivo Tarjeta de Crédito Depósito Débito" at bounding box center [666, 147] width 139 height 30
select select "Efectivo"
click at [597, 132] on select "Seleccionar Efectivo Tarjeta de Crédito Depósito Débito" at bounding box center [666, 147] width 139 height 30
click at [730, 240] on button "Vender" at bounding box center [716, 243] width 55 height 22
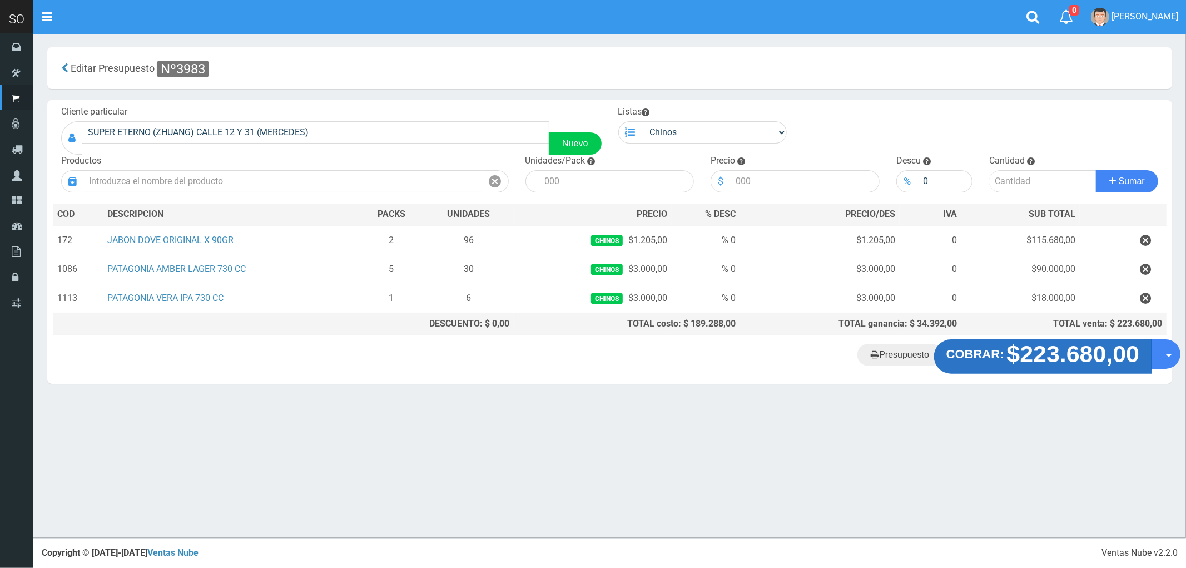
click at [1040, 363] on strong "$223.680,00" at bounding box center [1073, 354] width 133 height 26
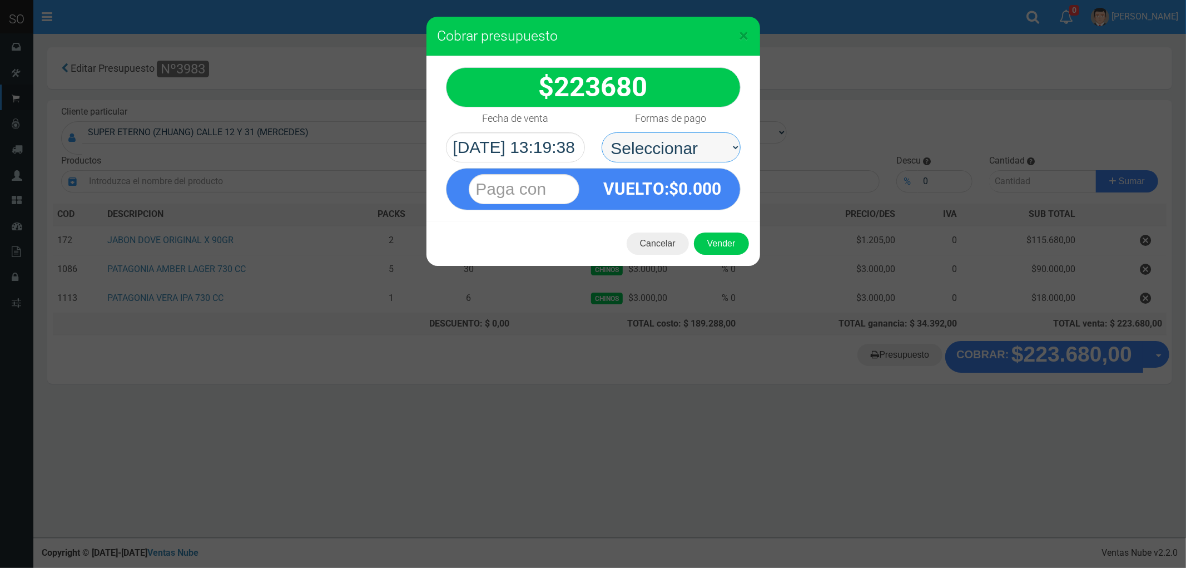
click at [658, 137] on select "Seleccionar Efectivo Tarjeta de Crédito Depósito Débito" at bounding box center [671, 147] width 139 height 30
select select "Efectivo"
click at [602, 132] on select "Seleccionar Efectivo Tarjeta de Crédito Depósito Débito" at bounding box center [671, 147] width 139 height 30
click at [714, 240] on button "Vender" at bounding box center [721, 243] width 55 height 22
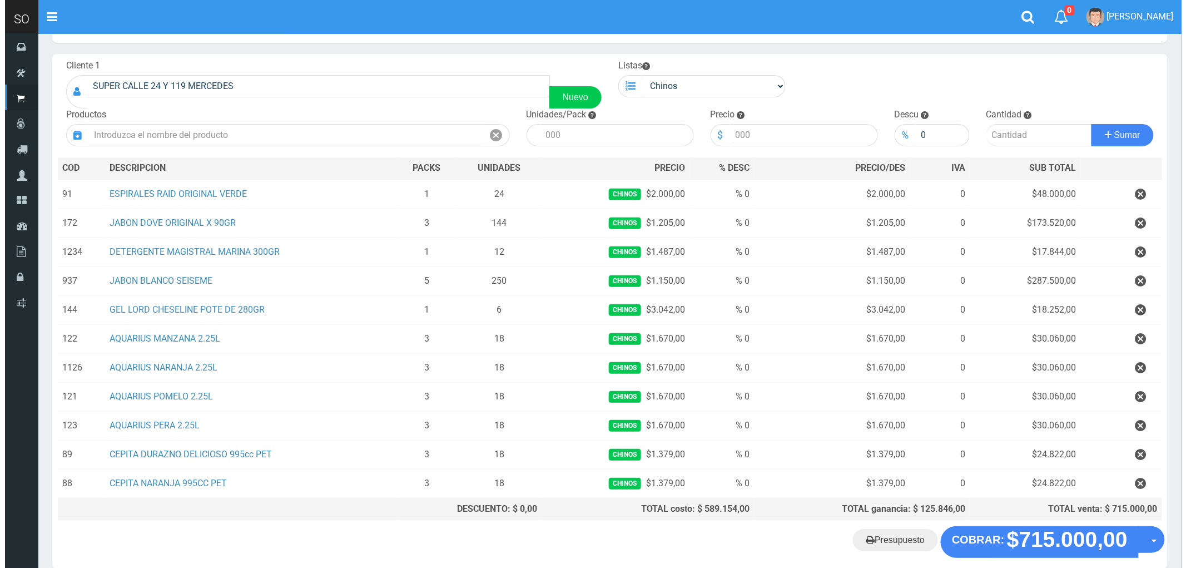
scroll to position [104, 0]
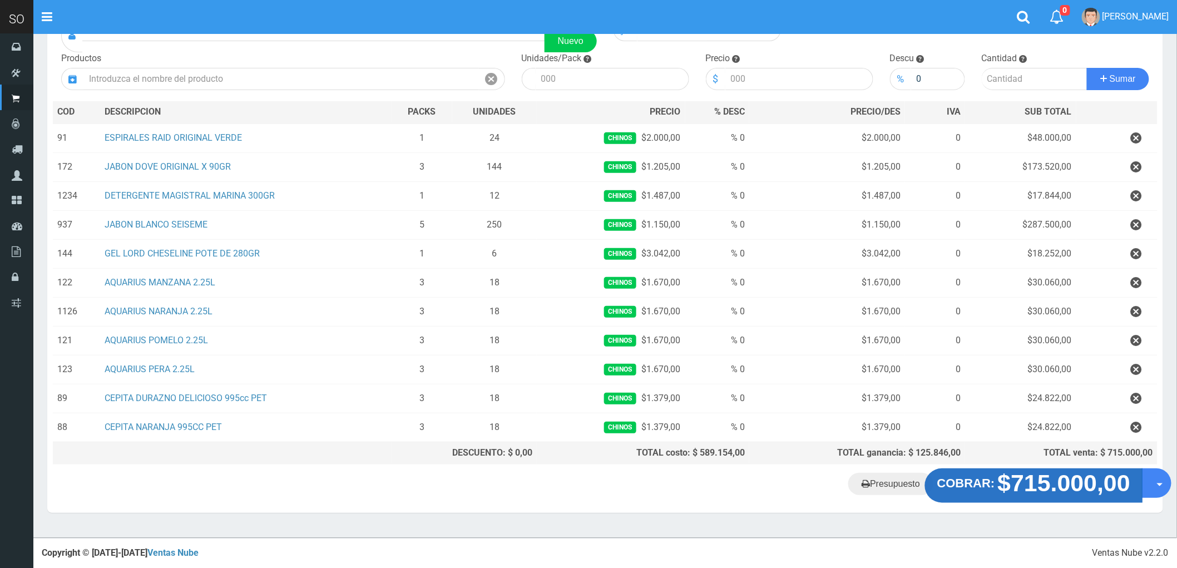
click at [1046, 492] on strong "$715.000,00" at bounding box center [1064, 483] width 133 height 26
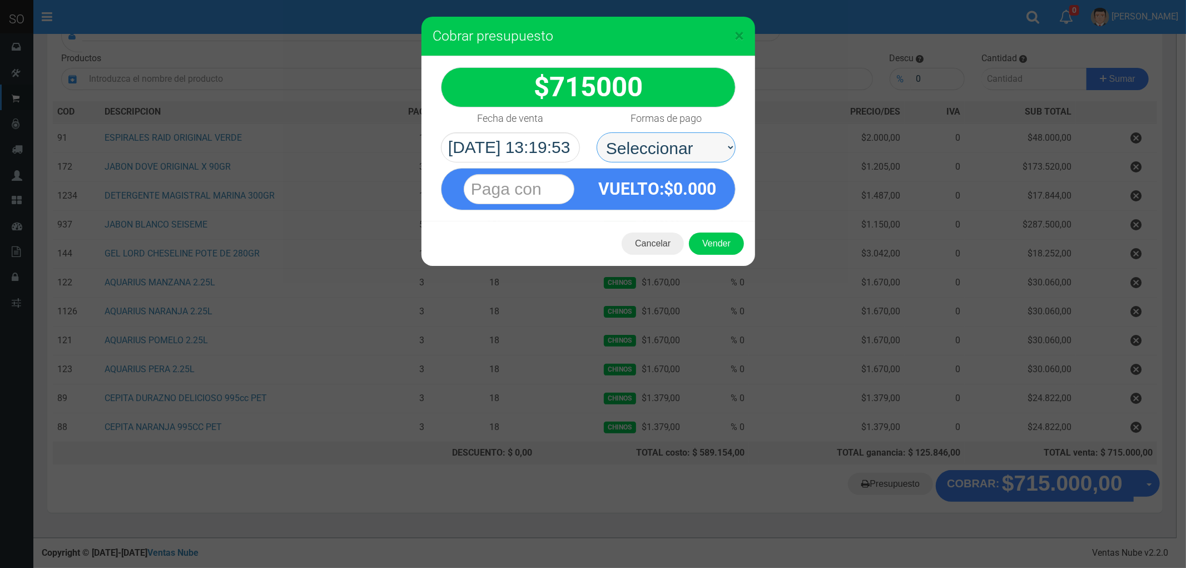
click at [648, 145] on select "Seleccionar Efectivo Tarjeta de Crédito Depósito Débito" at bounding box center [666, 147] width 139 height 30
select select "Efectivo"
click at [597, 132] on select "Seleccionar Efectivo Tarjeta de Crédito Depósito Débito" at bounding box center [666, 147] width 139 height 30
click at [723, 244] on button "Vender" at bounding box center [716, 243] width 55 height 22
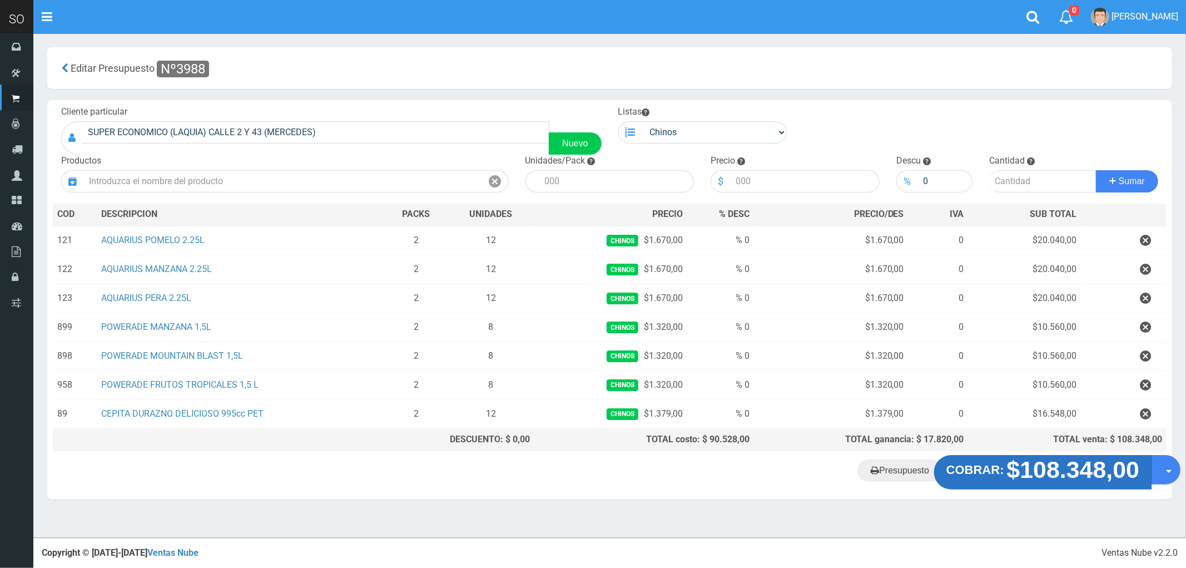
click at [1058, 475] on strong "$108.348,00" at bounding box center [1073, 470] width 133 height 26
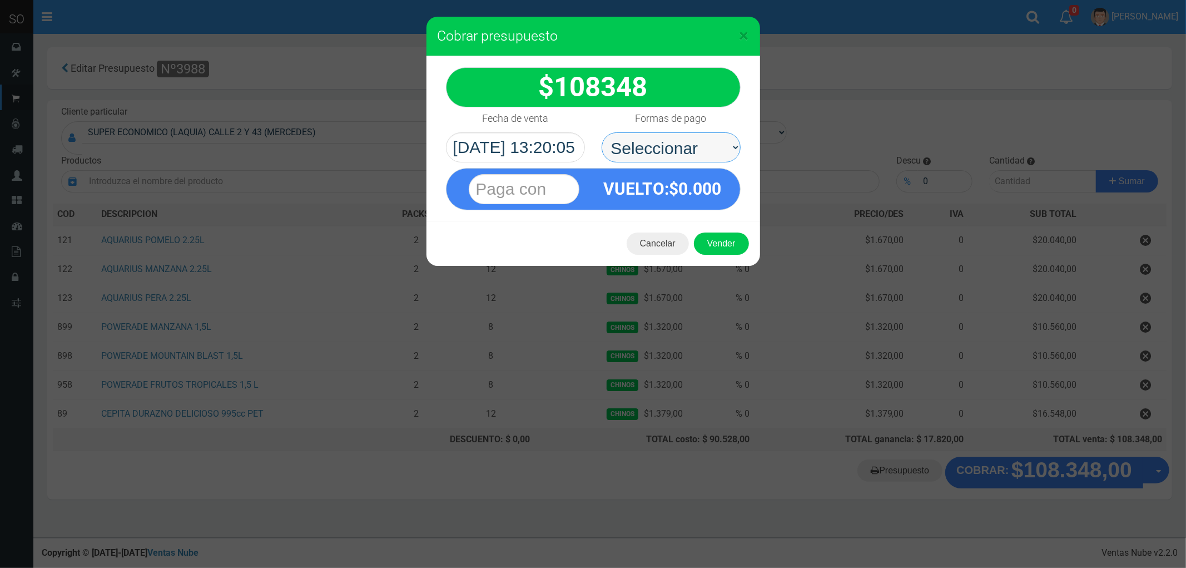
click at [650, 145] on select "Seleccionar Efectivo Tarjeta de Crédito Depósito Débito" at bounding box center [671, 147] width 139 height 30
select select "Efectivo"
click at [602, 132] on select "Seleccionar Efectivo Tarjeta de Crédito Depósito Débito" at bounding box center [671, 147] width 139 height 30
click at [724, 241] on button "Vender" at bounding box center [721, 243] width 55 height 22
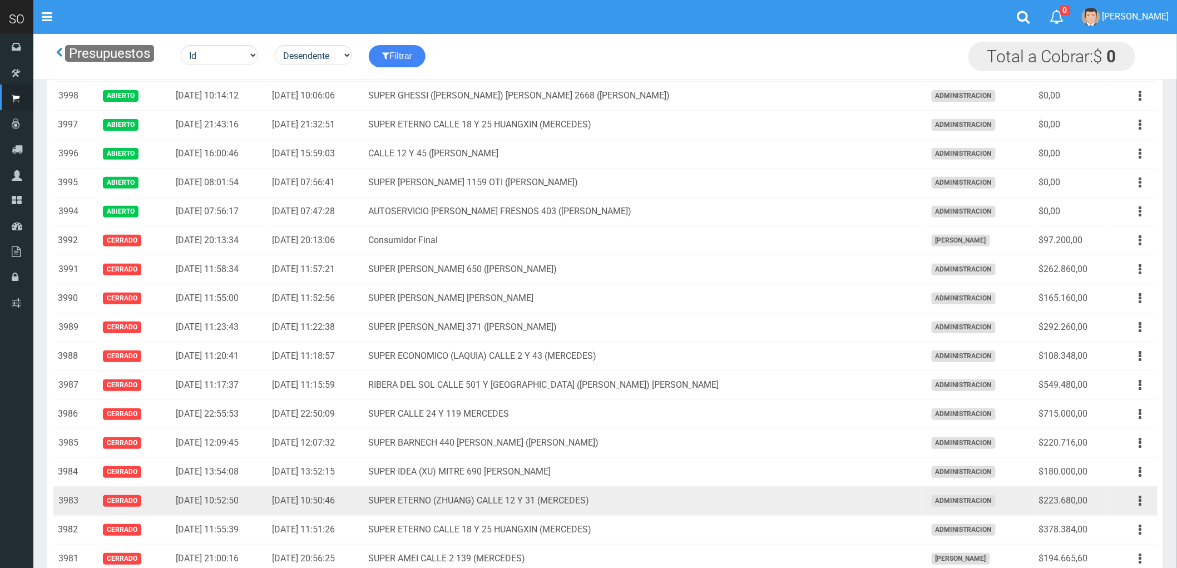
scroll to position [50, 0]
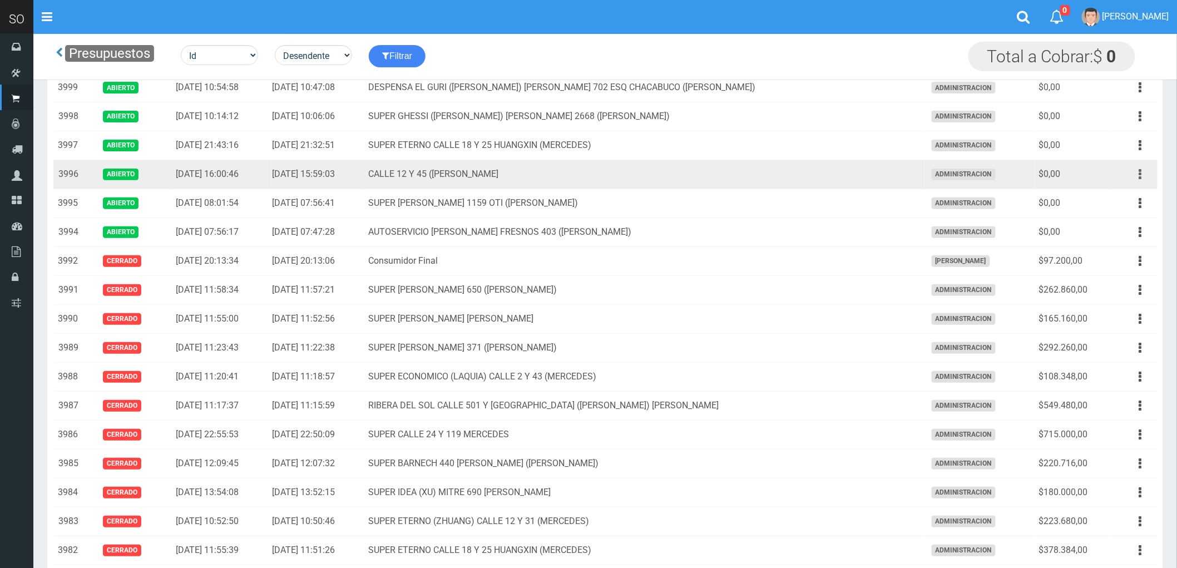
click at [1141, 171] on icon "button" at bounding box center [1140, 174] width 3 height 19
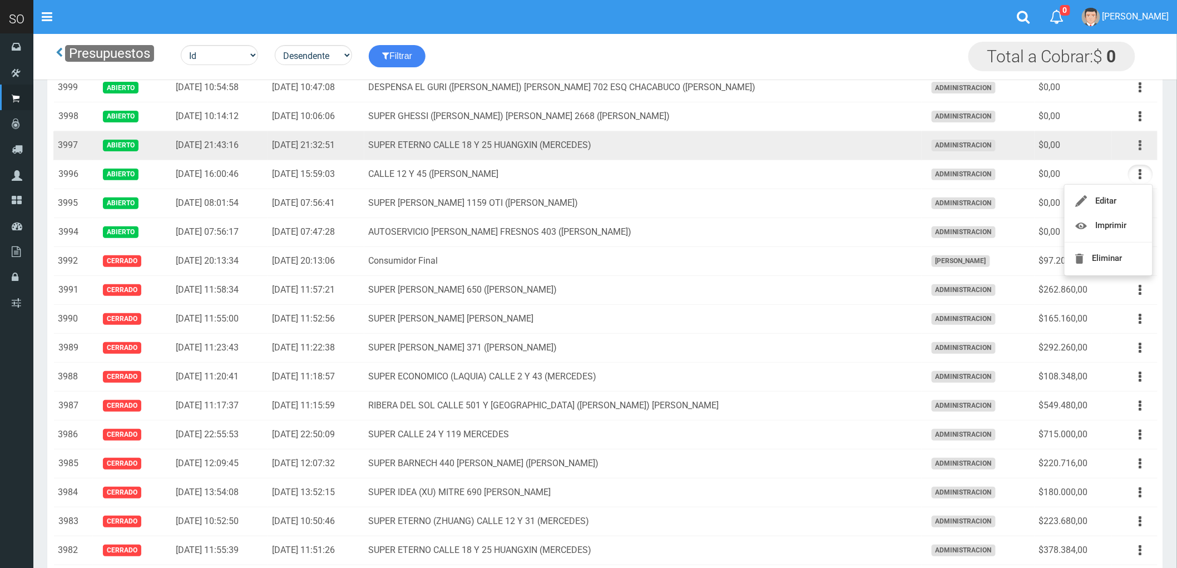
click at [1142, 143] on icon "button" at bounding box center [1140, 145] width 3 height 19
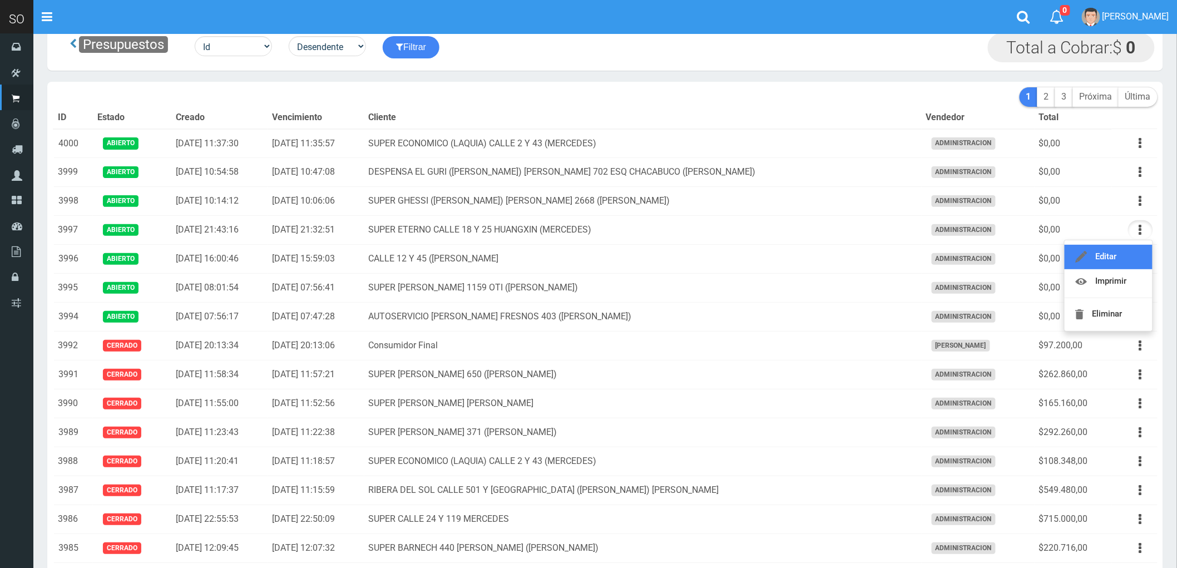
scroll to position [0, 0]
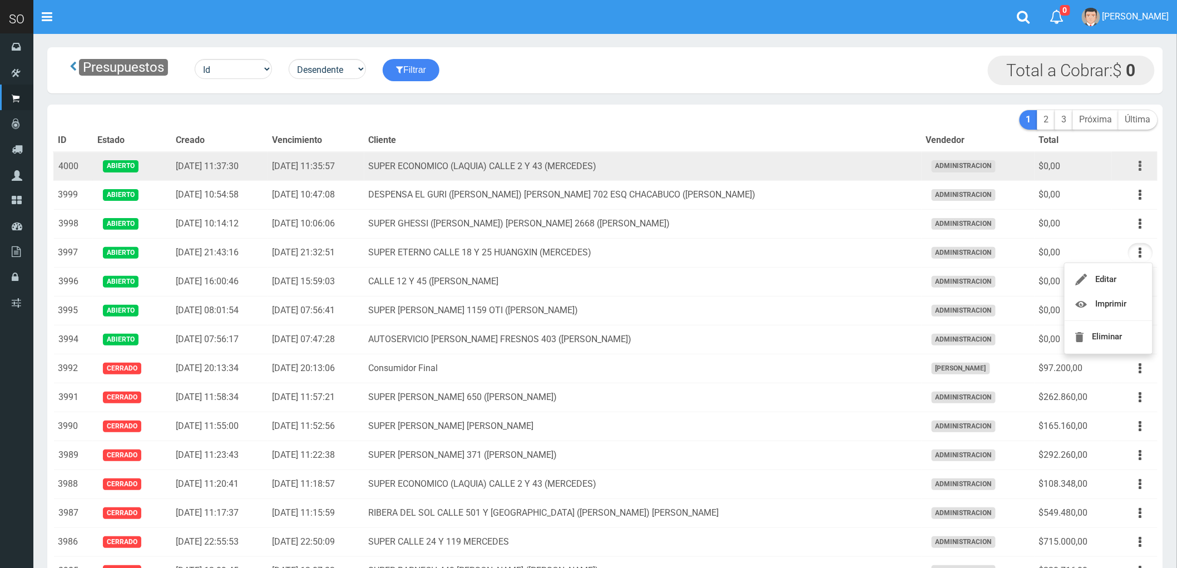
click at [1137, 165] on button "button" at bounding box center [1140, 165] width 25 height 19
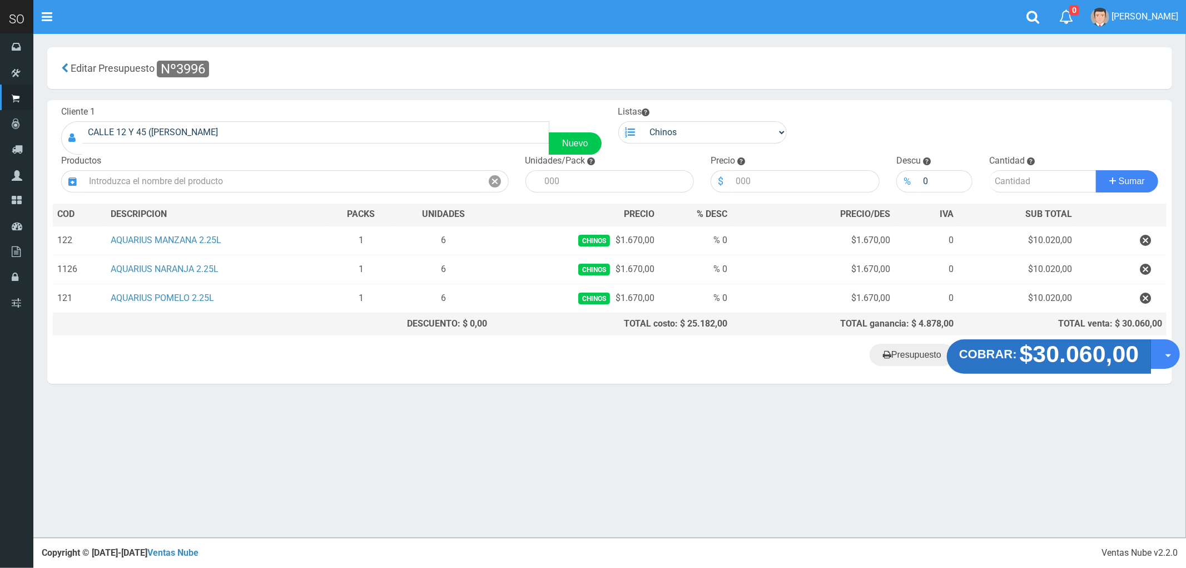
click at [1049, 364] on strong "$30.060,00" at bounding box center [1080, 354] width 120 height 26
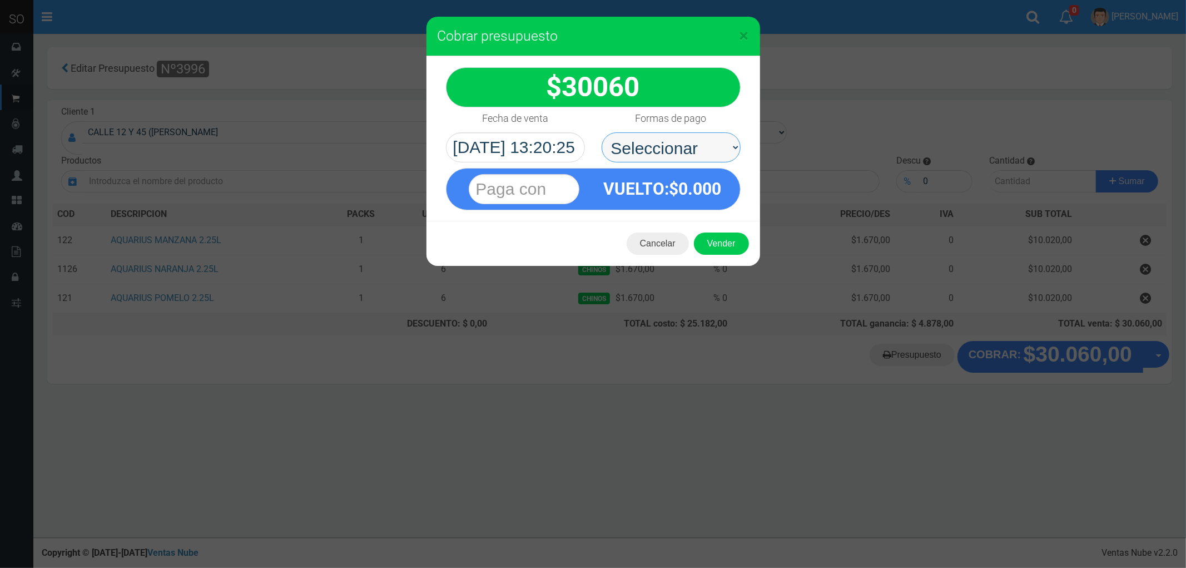
click at [626, 151] on select "Seleccionar Efectivo Tarjeta de Crédito Depósito Débito" at bounding box center [671, 147] width 139 height 30
click at [602, 132] on select "Seleccionar Efectivo Tarjeta de Crédito Depósito Débito" at bounding box center [671, 147] width 139 height 30
click at [653, 145] on select "Seleccionar Efectivo Tarjeta de Crédito Depósito Débito" at bounding box center [671, 147] width 139 height 30
select select "Efectivo"
click at [602, 132] on select "Seleccionar Efectivo Tarjeta de Crédito Depósito Débito" at bounding box center [671, 147] width 139 height 30
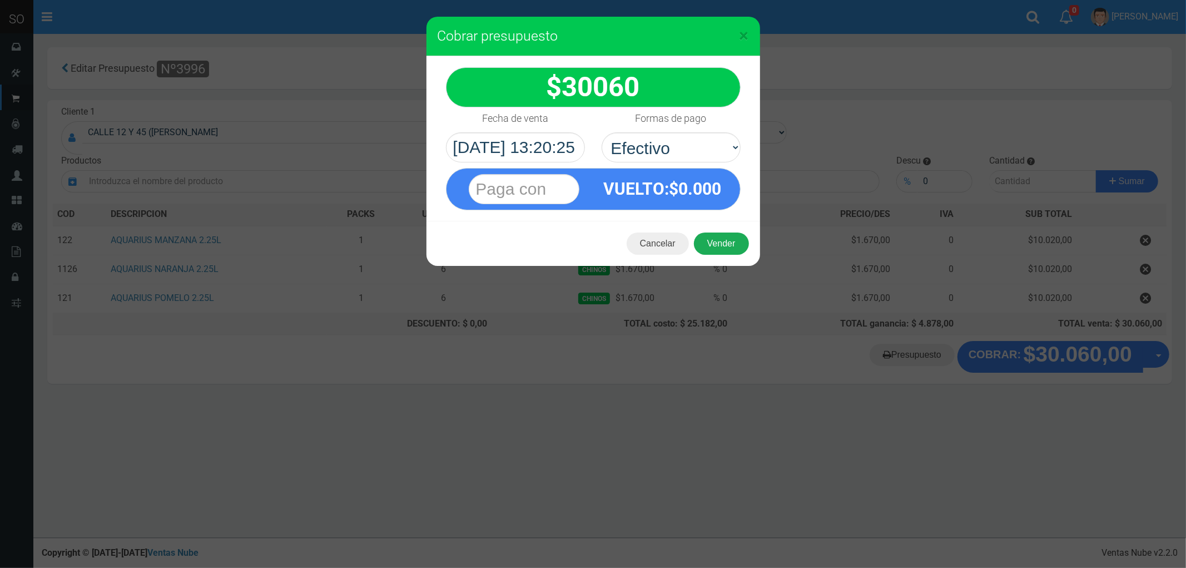
click at [719, 234] on button "Vender" at bounding box center [721, 243] width 55 height 22
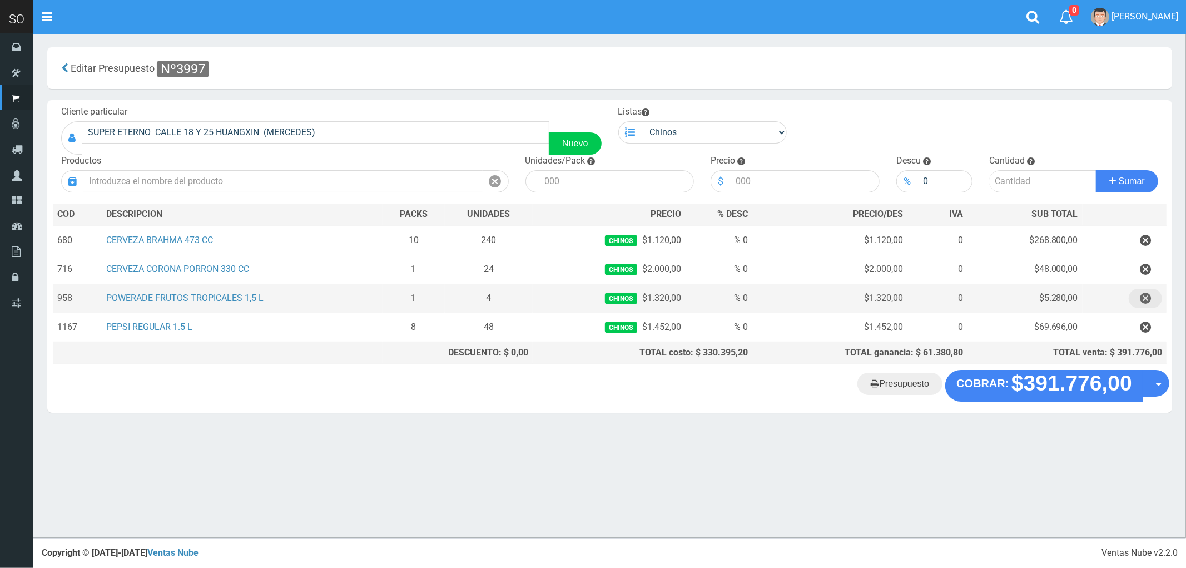
click at [1146, 299] on icon "button" at bounding box center [1145, 298] width 11 height 19
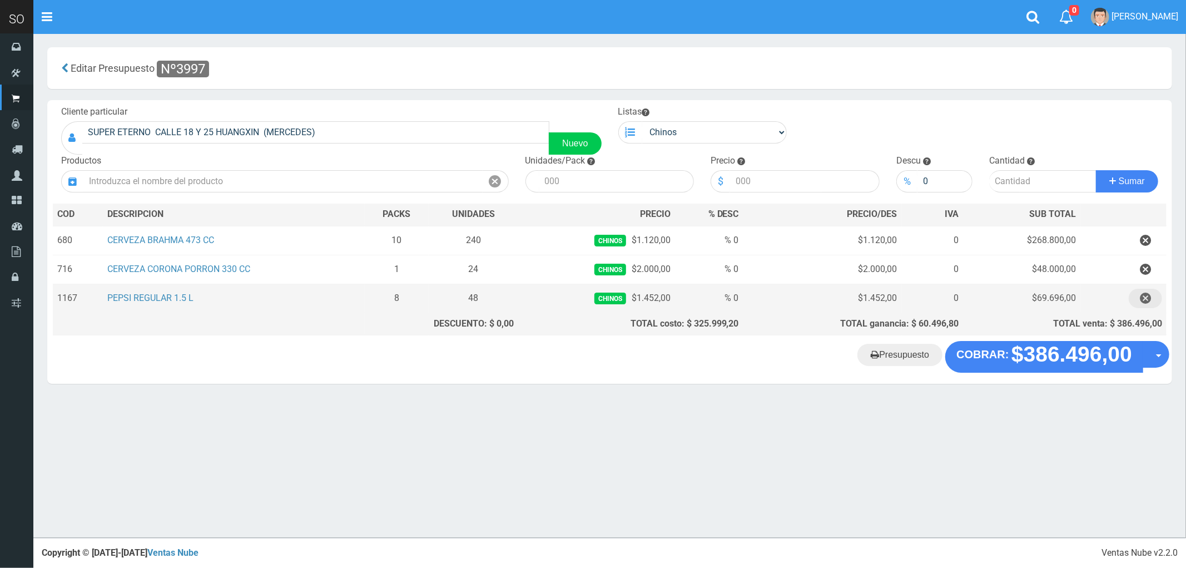
click at [1146, 299] on icon "button" at bounding box center [1145, 298] width 11 height 19
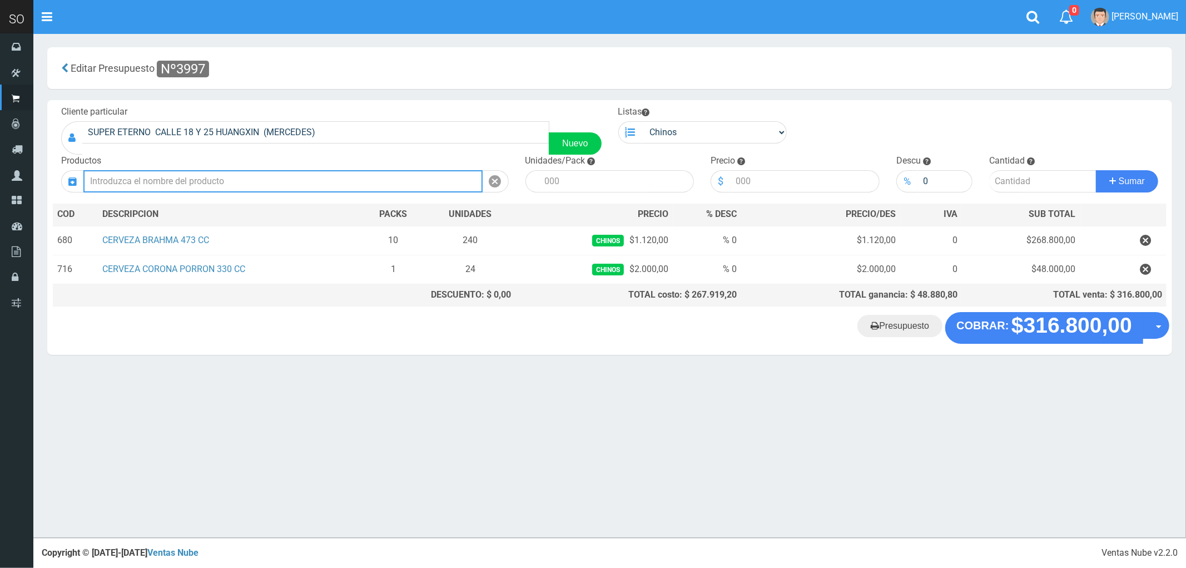
click at [176, 180] on input "text" at bounding box center [282, 181] width 399 height 22
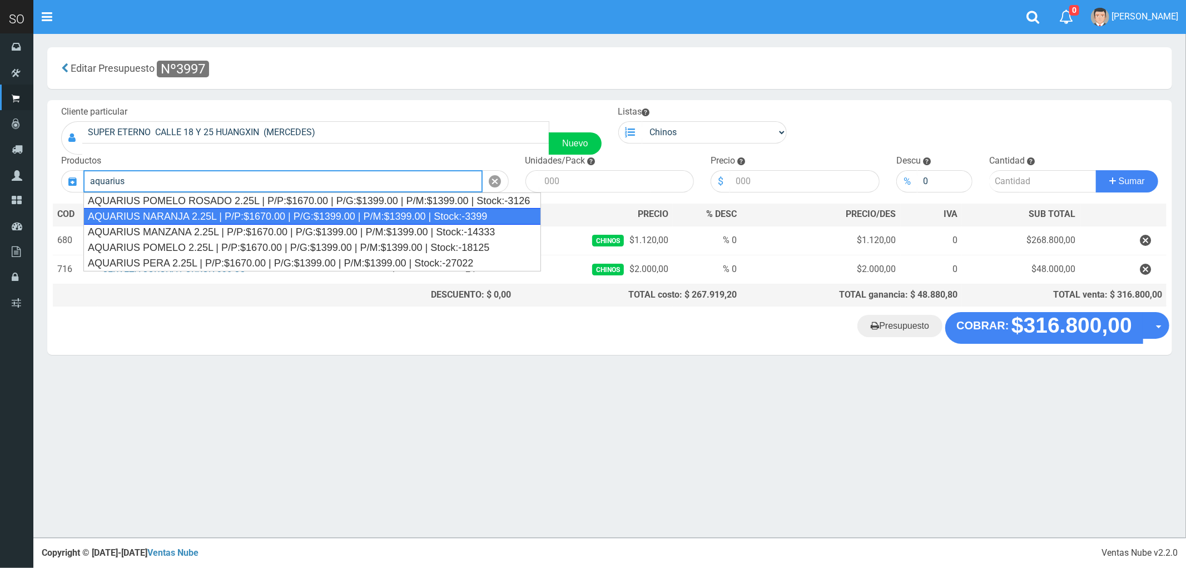
click at [191, 216] on div "AQUARIUS NARANJA 2.25L | P/P:$1670.00 | P/G:$1399.00 | P/M:$1399.00 | Stock:-33…" at bounding box center [312, 216] width 458 height 17
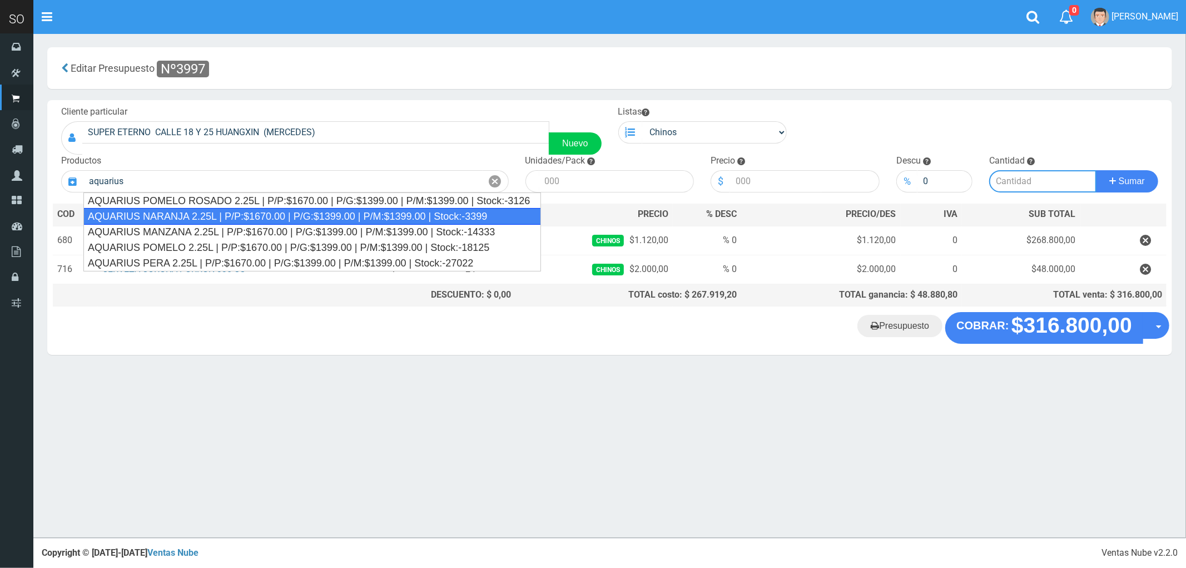
type input "AQUARIUS NARANJA 2.25L | P/P:$1670.00 | P/G:$1399.00 | P/M:$1399.00 | Stock:-33…"
type input "6"
type input "1670.00"
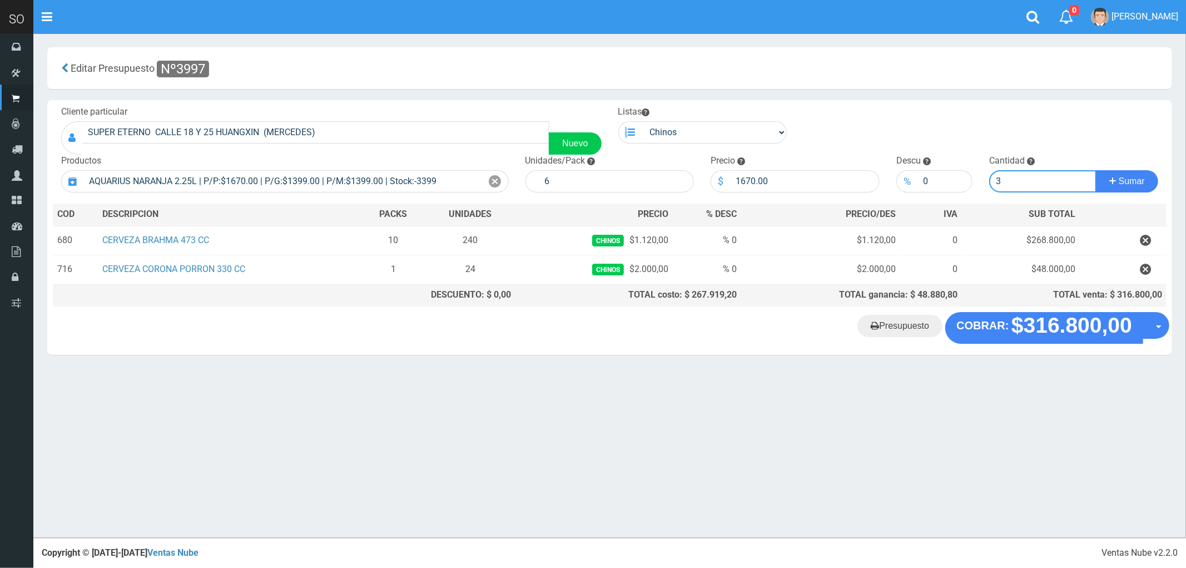
type input "3"
click at [1096, 170] on button "Sumar" at bounding box center [1127, 181] width 62 height 22
